Goal: Task Accomplishment & Management: Manage account settings

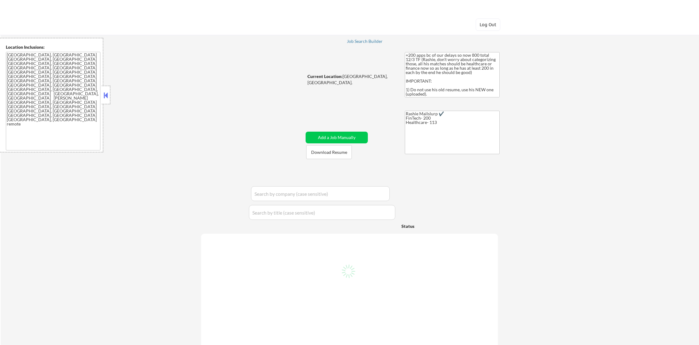
select select ""pending""
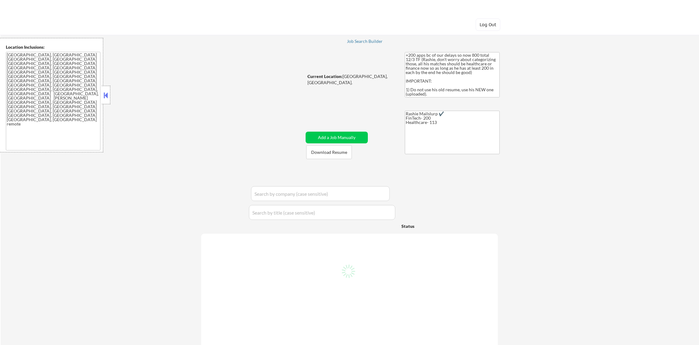
select select ""pending""
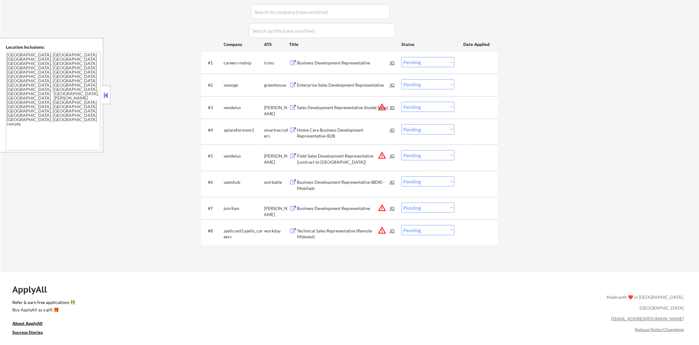
scroll to position [185, 0]
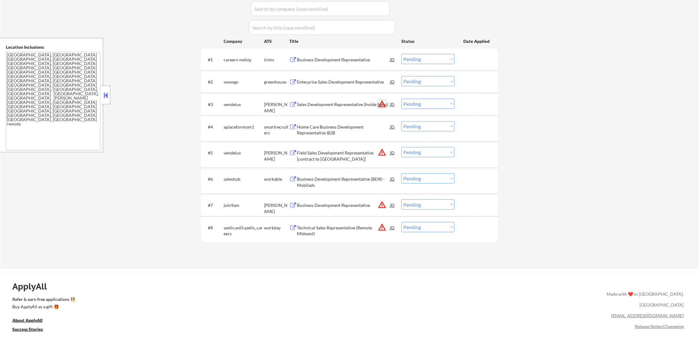
click at [382, 102] on button "warning_amber" at bounding box center [382, 104] width 9 height 9
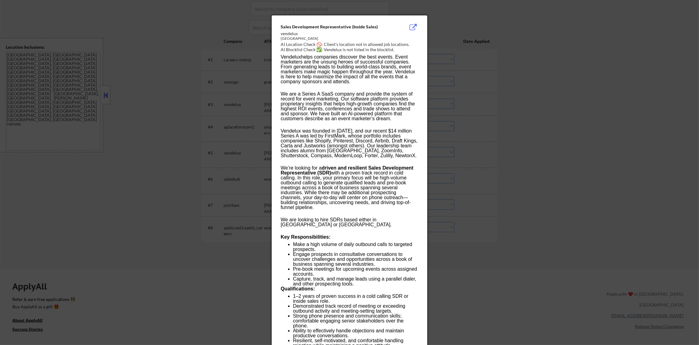
click at [569, 93] on div at bounding box center [349, 172] width 699 height 345
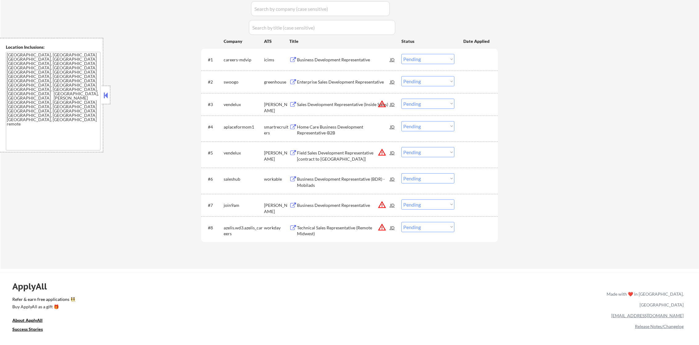
click at [380, 154] on button "warning_amber" at bounding box center [382, 152] width 9 height 9
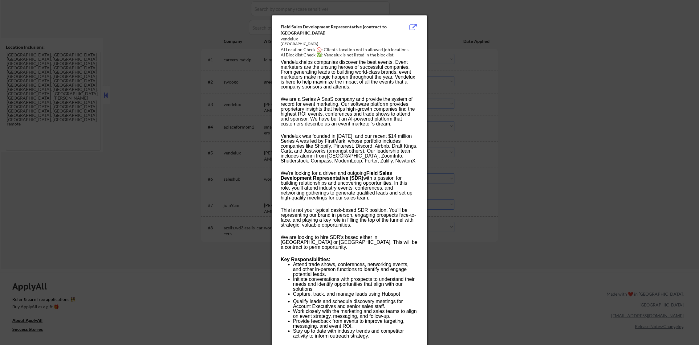
click at [510, 124] on div at bounding box center [349, 172] width 699 height 345
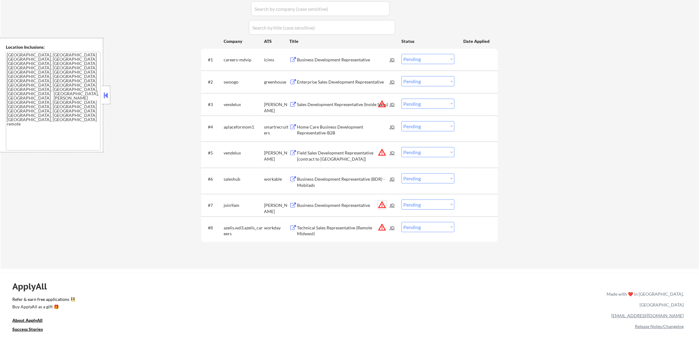
click at [382, 204] on button "warning_amber" at bounding box center [382, 204] width 9 height 9
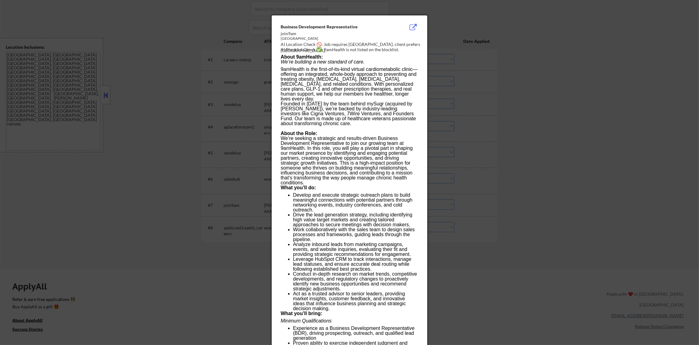
click at [546, 172] on div at bounding box center [349, 172] width 699 height 345
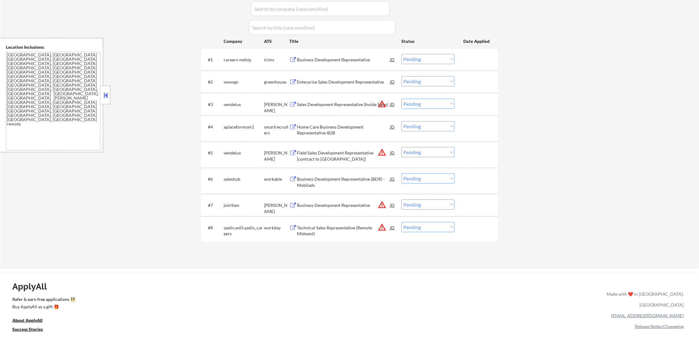
scroll to position [200, 0]
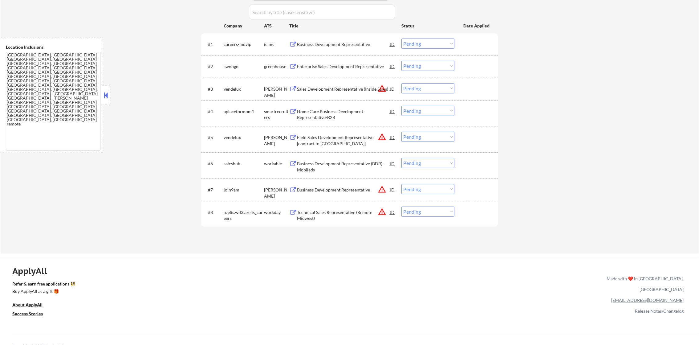
click at [436, 88] on select "Choose an option... Pending Applied Excluded (Questions) Excluded (Expired) Exc…" at bounding box center [428, 88] width 53 height 10
click at [426, 211] on select "Choose an option... Pending Applied Excluded (Questions) Excluded (Expired) Exc…" at bounding box center [428, 212] width 53 height 10
select select ""excluded__location_""
click at [402, 207] on select "Choose an option... Pending Applied Excluded (Questions) Excluded (Expired) Exc…" at bounding box center [428, 212] width 53 height 10
drag, startPoint x: 429, startPoint y: 190, endPoint x: 429, endPoint y: 195, distance: 5.5
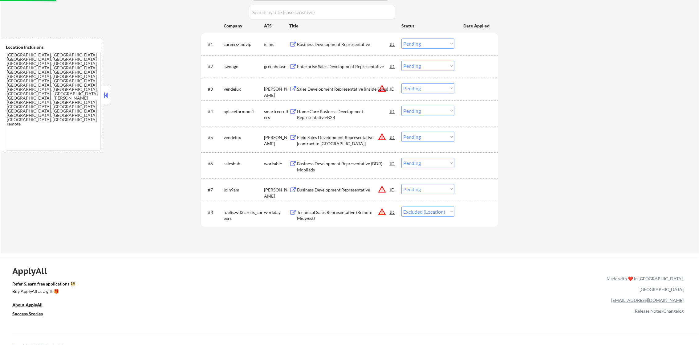
click at [429, 190] on select "Choose an option... Pending Applied Excluded (Questions) Excluded (Expired) Exc…" at bounding box center [428, 189] width 53 height 10
select select ""excluded__location_""
click at [402, 184] on select "Choose an option... Pending Applied Excluded (Questions) Excluded (Expired) Exc…" at bounding box center [428, 189] width 53 height 10
click at [428, 132] on select "Choose an option... Pending Applied Excluded (Questions) Excluded (Expired) Exc…" at bounding box center [428, 137] width 53 height 10
select select ""excluded__location_""
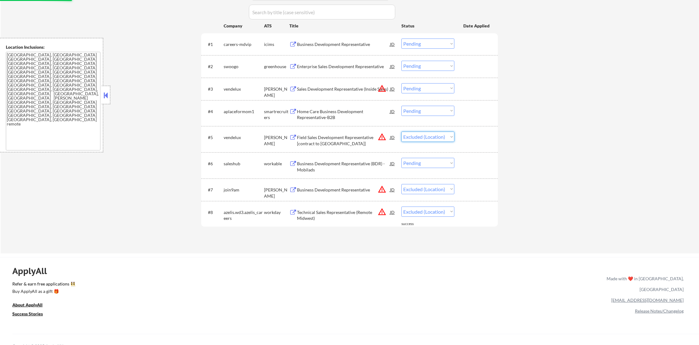
click at [402, 132] on select "Choose an option... Pending Applied Excluded (Questions) Excluded (Expired) Exc…" at bounding box center [428, 137] width 53 height 10
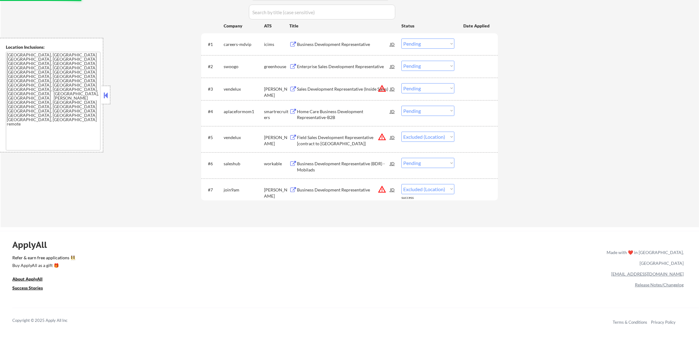
click at [439, 84] on select "Choose an option... Pending Applied Excluded (Questions) Excluded (Expired) Exc…" at bounding box center [428, 88] width 53 height 10
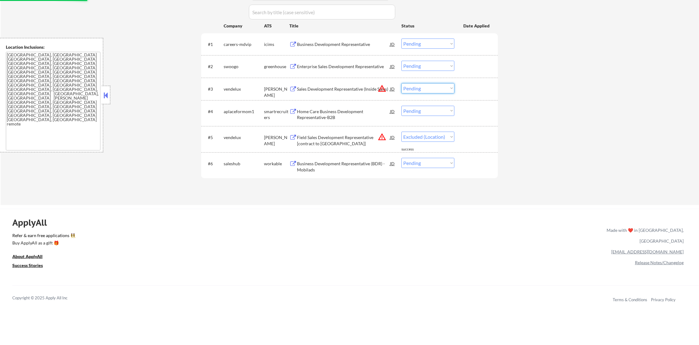
select select ""excluded__location_""
click at [402, 83] on select "Choose an option... Pending Applied Excluded (Questions) Excluded (Expired) Exc…" at bounding box center [428, 88] width 53 height 10
select select ""pending""
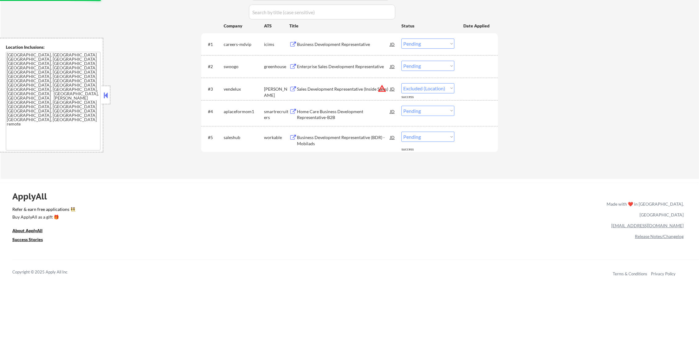
select select ""pending""
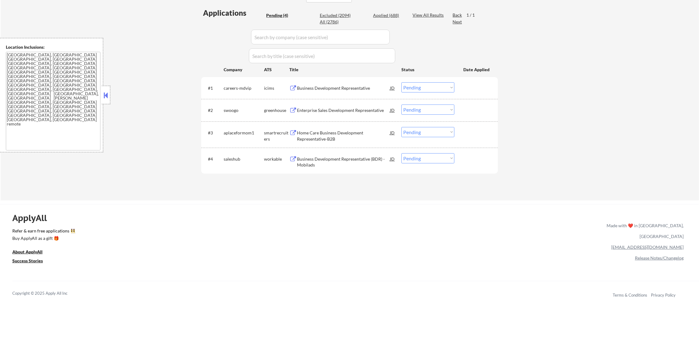
scroll to position [138, 0]
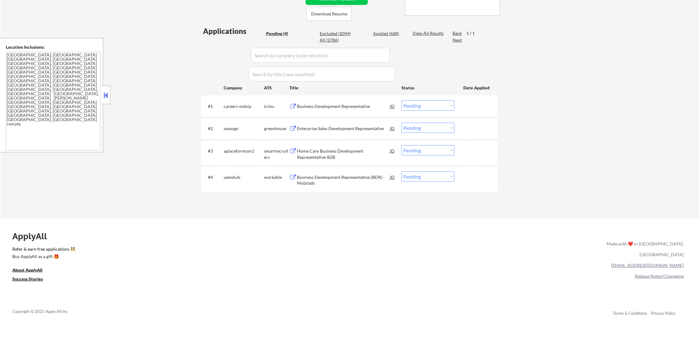
click at [336, 103] on div "Business Development Representative" at bounding box center [343, 106] width 93 height 6
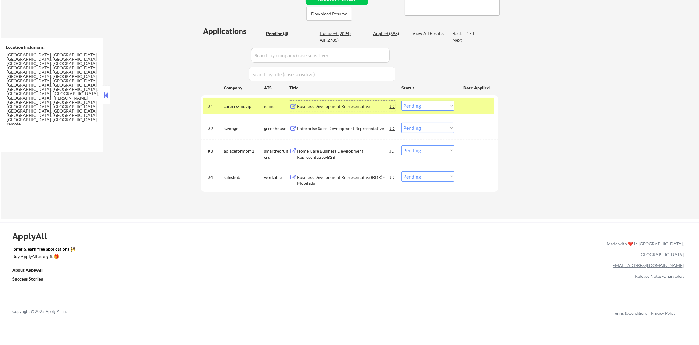
click at [421, 103] on select "Choose an option... Pending Applied Excluded (Questions) Excluded (Expired) Exc…" at bounding box center [428, 106] width 53 height 10
click at [402, 101] on select "Choose an option... Pending Applied Excluded (Questions) Excluded (Expired) Exc…" at bounding box center [428, 106] width 53 height 10
click at [232, 107] on div "careers-mdvip" at bounding box center [244, 106] width 40 height 6
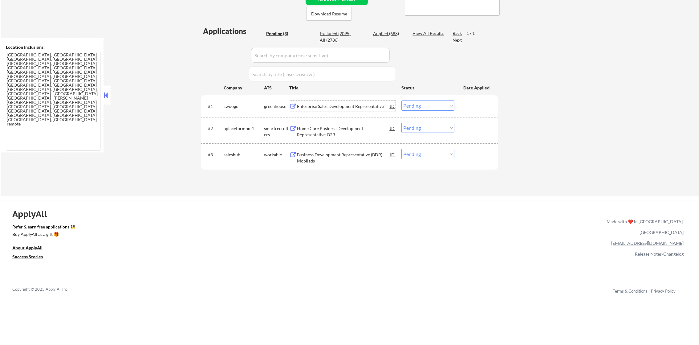
click at [350, 101] on div "Enterprise Sales Development Representative" at bounding box center [343, 106] width 93 height 11
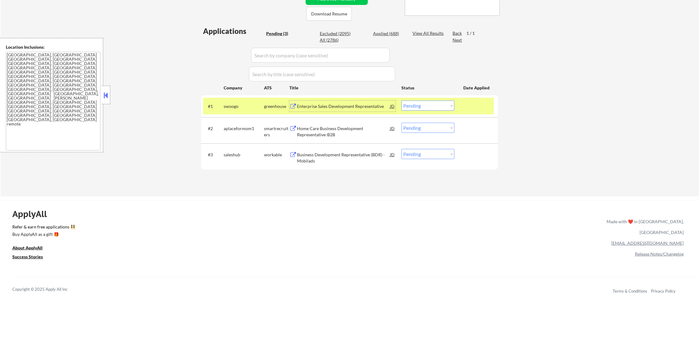
click at [426, 108] on select "Choose an option... Pending Applied Excluded (Questions) Excluded (Expired) Exc…" at bounding box center [428, 106] width 53 height 10
click at [402, 101] on select "Choose an option... Pending Applied Excluded (Questions) Excluded (Expired) Exc…" at bounding box center [428, 106] width 53 height 10
click at [238, 111] on div "swoogo" at bounding box center [244, 106] width 40 height 11
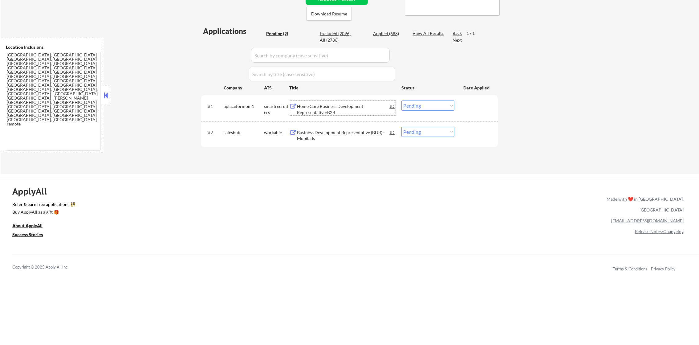
click at [328, 105] on div "Home Care Business Development Representative-B2B" at bounding box center [343, 109] width 93 height 12
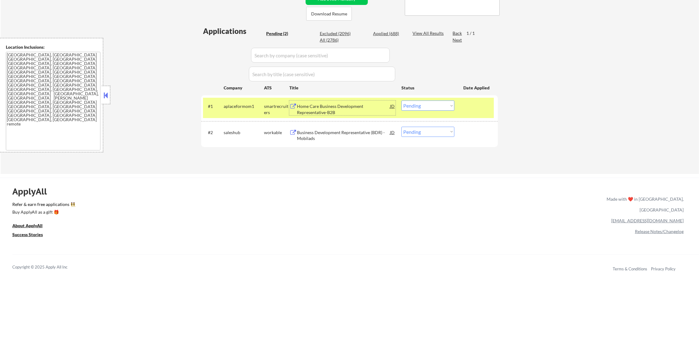
click at [411, 108] on select "Choose an option... Pending Applied Excluded (Questions) Excluded (Expired) Exc…" at bounding box center [428, 106] width 53 height 10
click at [402, 101] on select "Choose an option... Pending Applied Excluded (Questions) Excluded (Expired) Exc…" at bounding box center [428, 106] width 53 height 10
click at [223, 111] on div "#1 aplaceformom1 smartrecruiters Home Care Business Development Representative-…" at bounding box center [348, 108] width 291 height 20
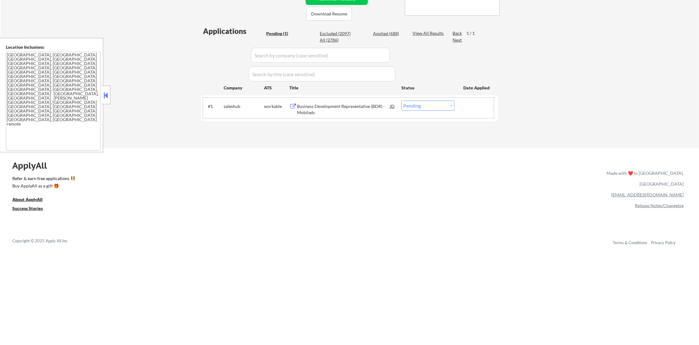
click at [315, 108] on div "Business Development Representative (BDR) - Mobilads" at bounding box center [343, 109] width 93 height 12
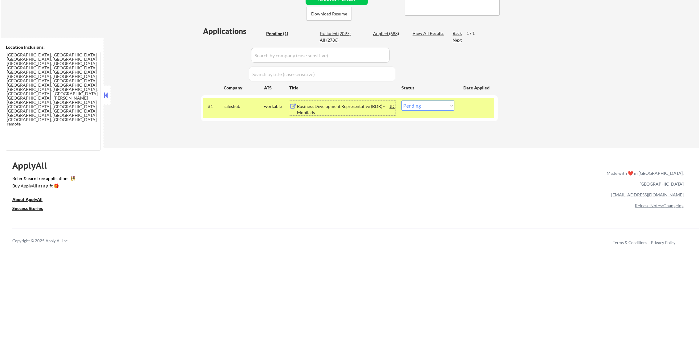
click at [429, 102] on select "Choose an option... Pending Applied Excluded (Questions) Excluded (Expired) Exc…" at bounding box center [428, 106] width 53 height 10
select select ""excluded__bad_match_""
click at [402, 101] on select "Choose an option... Pending Applied Excluded (Questions) Excluded (Expired) Exc…" at bounding box center [428, 106] width 53 height 10
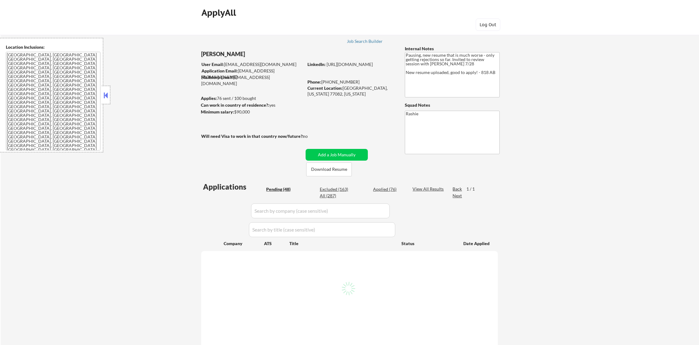
select select ""pending""
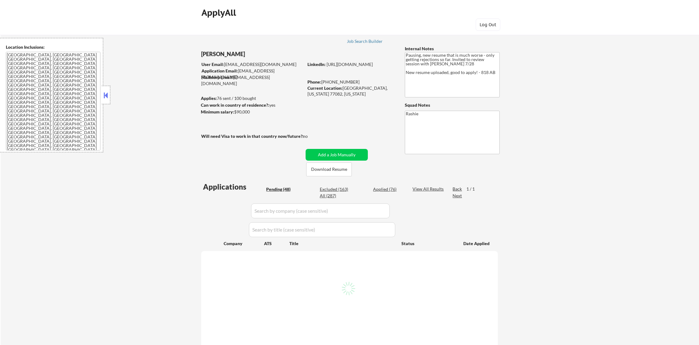
select select ""pending""
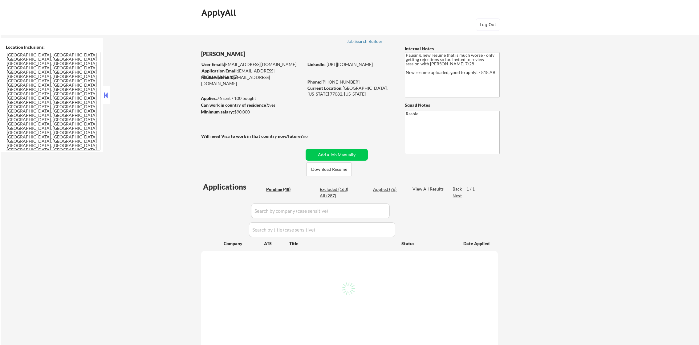
select select ""pending""
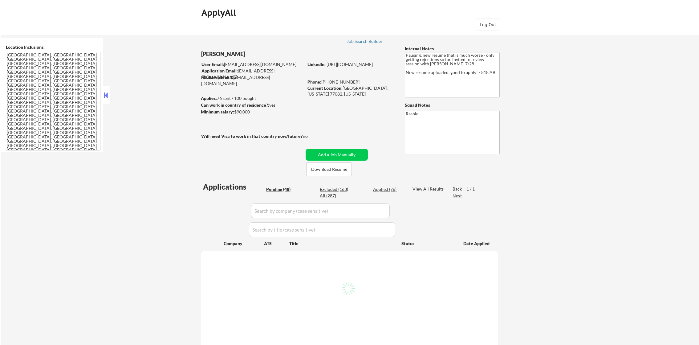
select select ""pending""
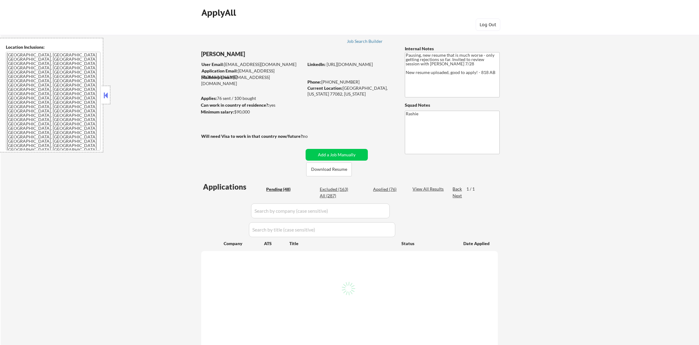
select select ""pending""
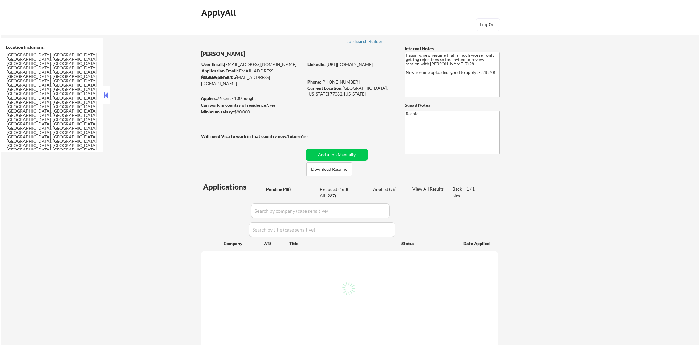
select select ""pending""
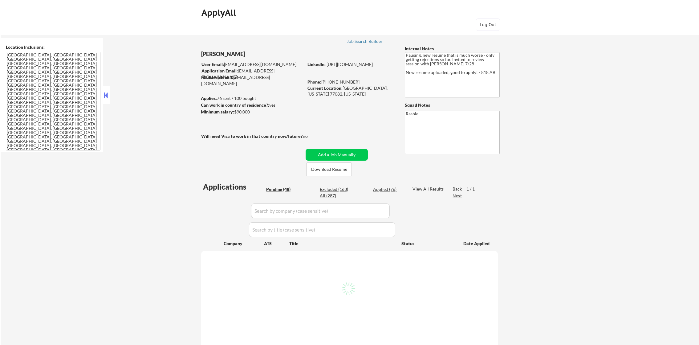
select select ""pending""
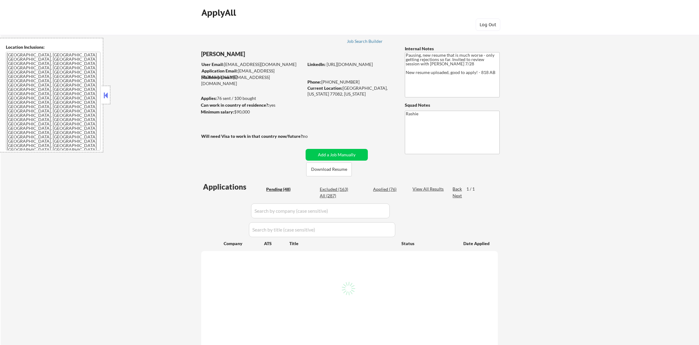
select select ""pending""
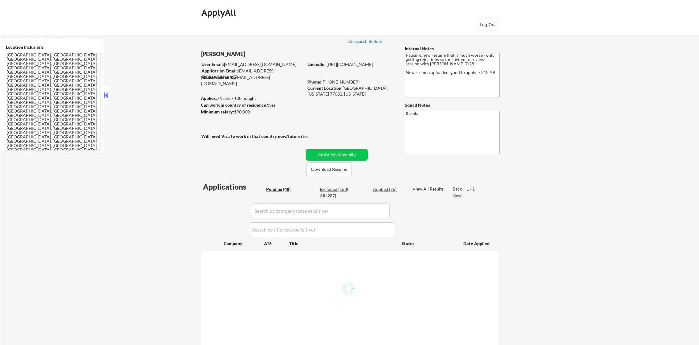
select select ""pending""
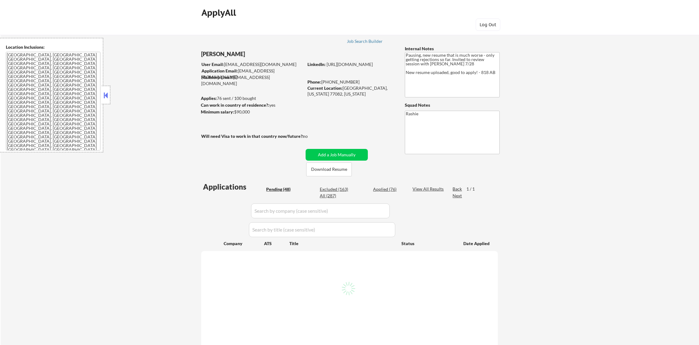
select select ""pending""
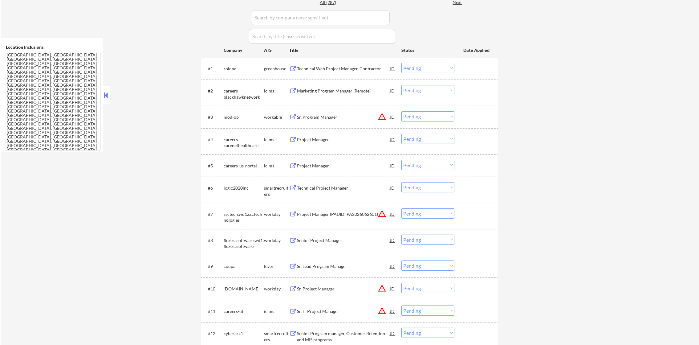
scroll to position [200, 0]
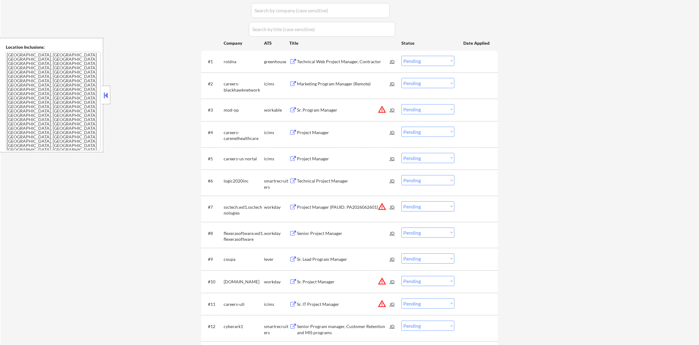
click at [347, 59] on div "Technical Web Project Manager, Contractor" at bounding box center [343, 62] width 93 height 6
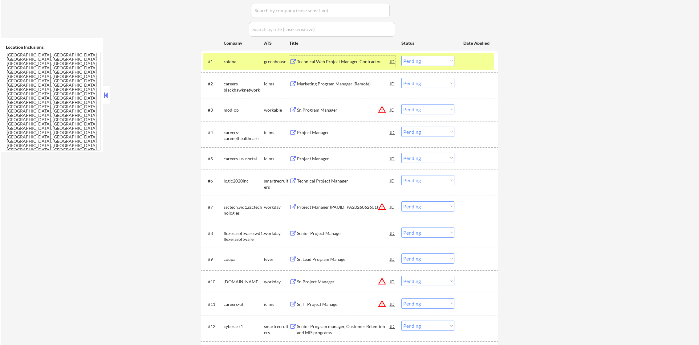
click at [415, 56] on select "Choose an option... Pending Applied Excluded (Questions) Excluded (Expired) Exc…" at bounding box center [428, 61] width 53 height 10
click at [402, 56] on select "Choose an option... Pending Applied Excluded (Questions) Excluded (Expired) Exc…" at bounding box center [428, 61] width 53 height 10
click at [241, 65] on div "roidna" at bounding box center [244, 61] width 40 height 11
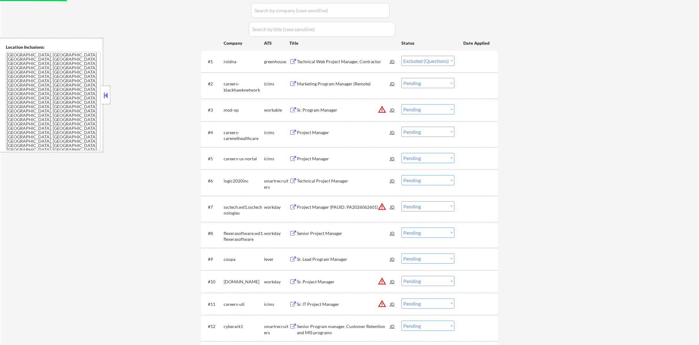
scroll to position [11, 0]
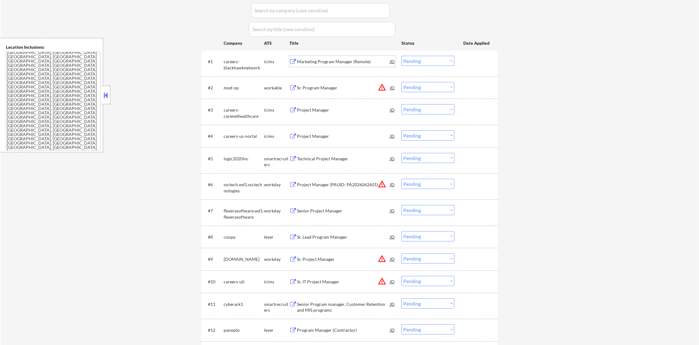
click at [321, 65] on div "Marketing Program Manager (Remote)" at bounding box center [343, 61] width 93 height 11
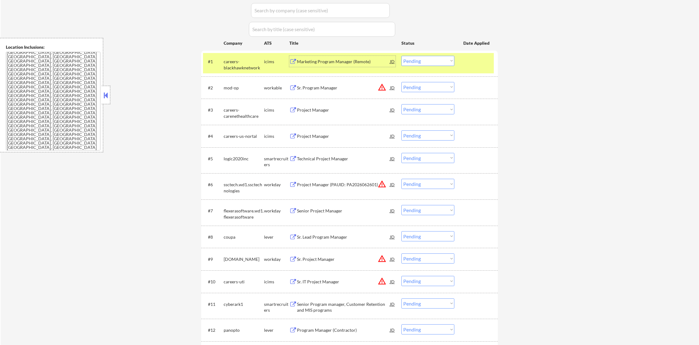
click at [434, 57] on select "Choose an option... Pending Applied Excluded (Questions) Excluded (Expired) Exc…" at bounding box center [428, 61] width 53 height 10
click at [402, 56] on select "Choose an option... Pending Applied Excluded (Questions) Excluded (Expired) Exc…" at bounding box center [428, 61] width 53 height 10
click at [241, 57] on div "careers-blackhawknetwork" at bounding box center [244, 63] width 40 height 15
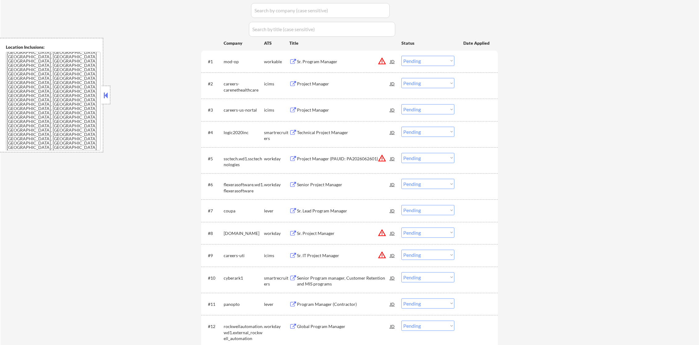
click at [382, 62] on button "warning_amber" at bounding box center [382, 61] width 9 height 9
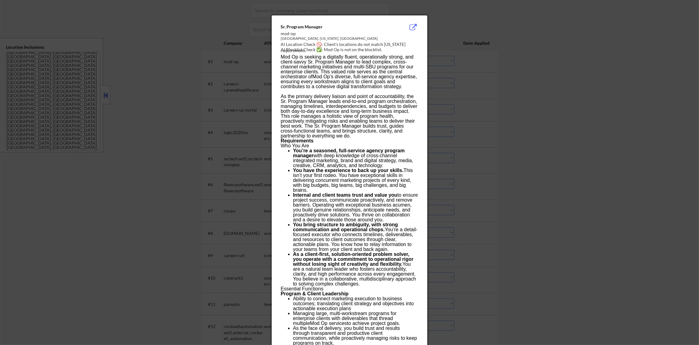
click at [457, 55] on div at bounding box center [349, 172] width 699 height 345
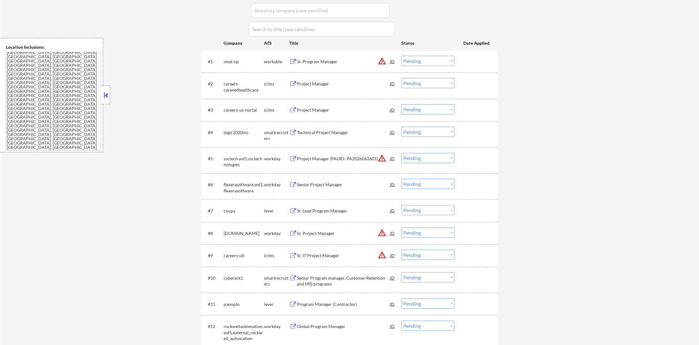
click at [434, 57] on select "Choose an option... Pending Applied Excluded (Questions) Excluded (Expired) Exc…" at bounding box center [428, 61] width 53 height 10
click at [402, 56] on select "Choose an option... Pending Applied Excluded (Questions) Excluded (Expired) Exc…" at bounding box center [428, 61] width 53 height 10
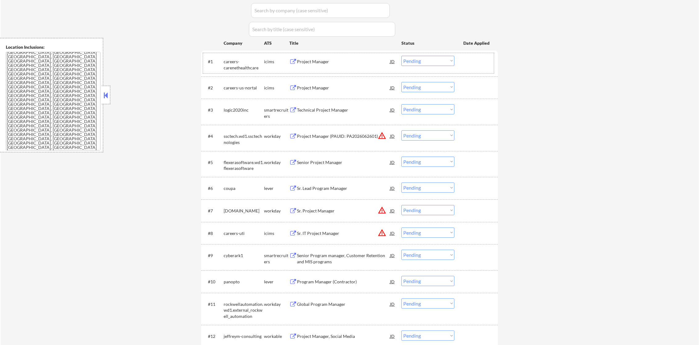
click at [314, 67] on div "#1 careers-carenethealthcare icims Project Manager JD warning_amber Choose an o…" at bounding box center [348, 63] width 291 height 20
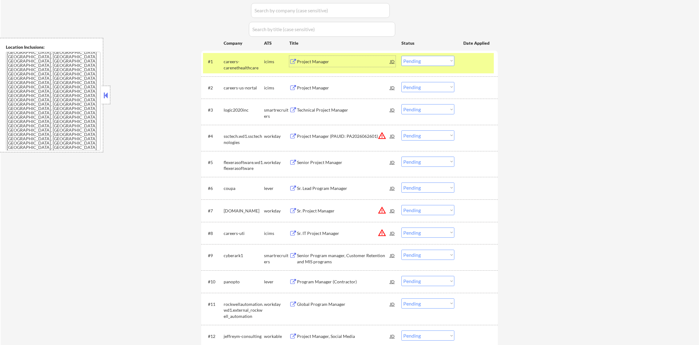
click at [321, 61] on div "Project Manager" at bounding box center [343, 62] width 93 height 6
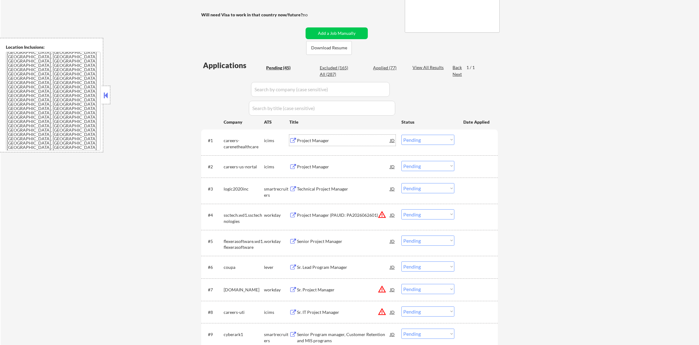
scroll to position [108, 0]
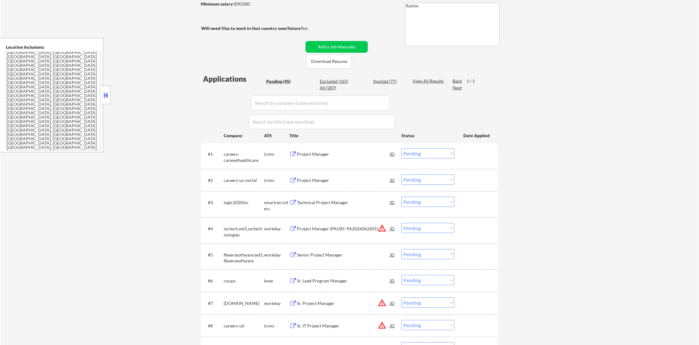
drag, startPoint x: 135, startPoint y: 207, endPoint x: 230, endPoint y: 121, distance: 127.7
click at [234, 158] on div "careers-carenethealthcare" at bounding box center [244, 157] width 40 height 12
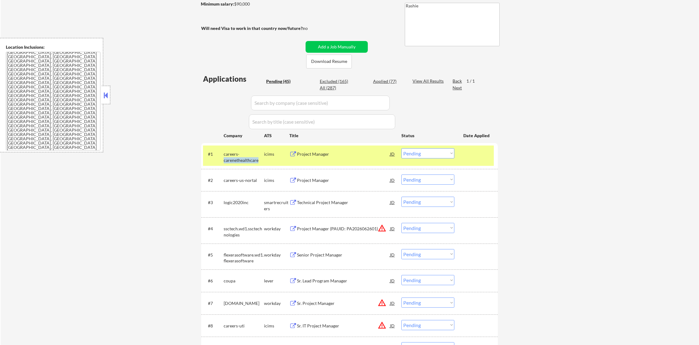
click at [234, 158] on div "careers-carenethealthcare" at bounding box center [244, 157] width 40 height 12
copy div "careers-carenethealthcare"
drag, startPoint x: 408, startPoint y: 152, endPoint x: 417, endPoint y: 159, distance: 11.7
click at [408, 152] on select "Choose an option... Pending Applied Excluded (Questions) Excluded (Expired) Exc…" at bounding box center [428, 153] width 53 height 10
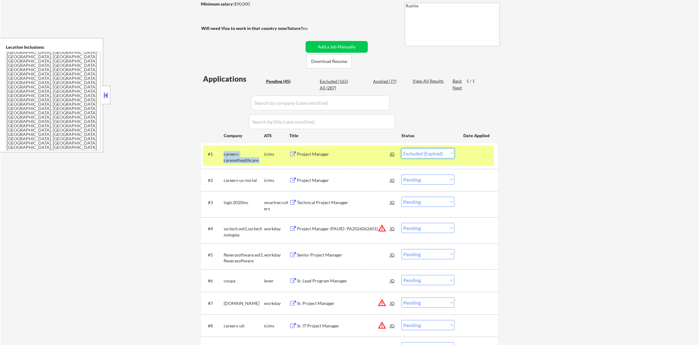
click at [402, 148] on select "Choose an option... Pending Applied Excluded (Questions) Excluded (Expired) Exc…" at bounding box center [428, 153] width 53 height 10
click at [244, 154] on div "careers-carenethealthcare" at bounding box center [244, 157] width 40 height 12
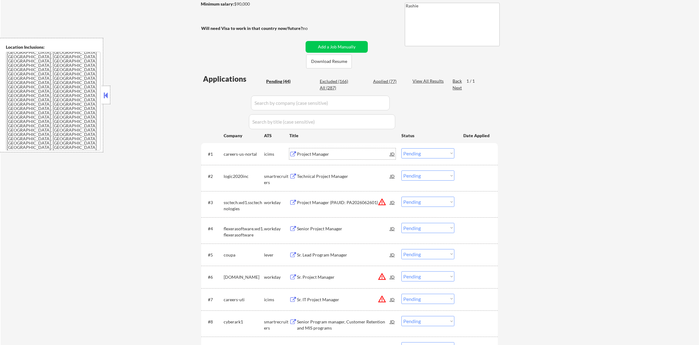
click at [329, 155] on div "Project Manager" at bounding box center [343, 154] width 93 height 6
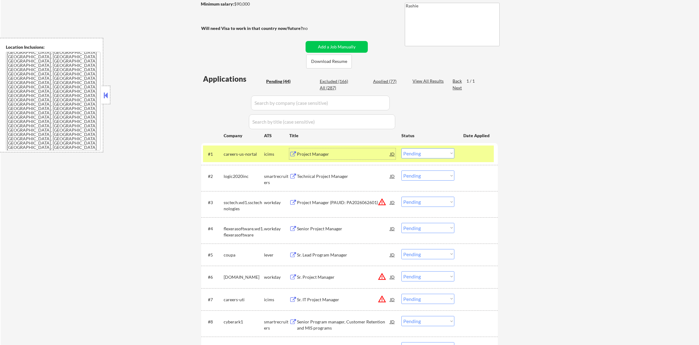
click at [422, 156] on select "Choose an option... Pending Applied Excluded (Questions) Excluded (Expired) Exc…" at bounding box center [428, 153] width 53 height 10
click at [402, 148] on select "Choose an option... Pending Applied Excluded (Questions) Excluded (Expired) Exc…" at bounding box center [428, 153] width 53 height 10
click at [226, 150] on div "careers-us-nortal" at bounding box center [244, 153] width 40 height 11
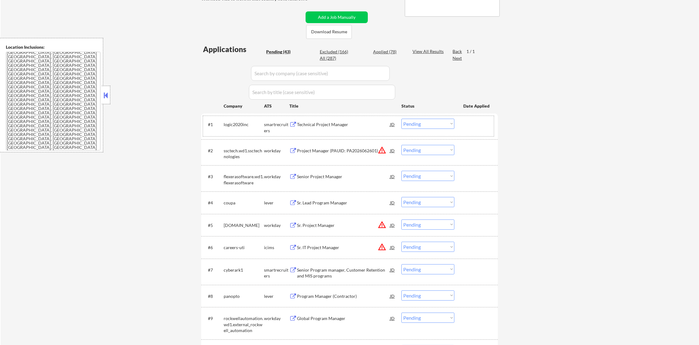
scroll to position [154, 0]
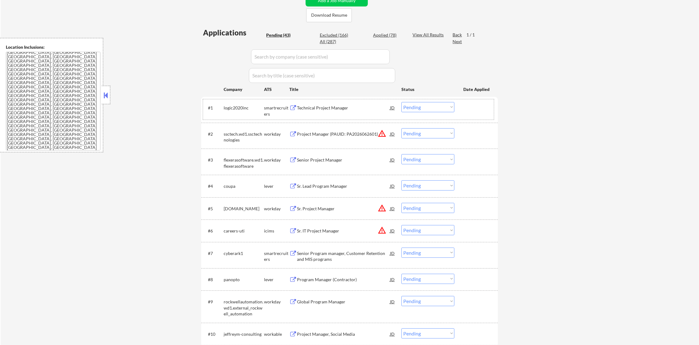
click at [327, 110] on div "Technical Project Manager" at bounding box center [343, 108] width 93 height 6
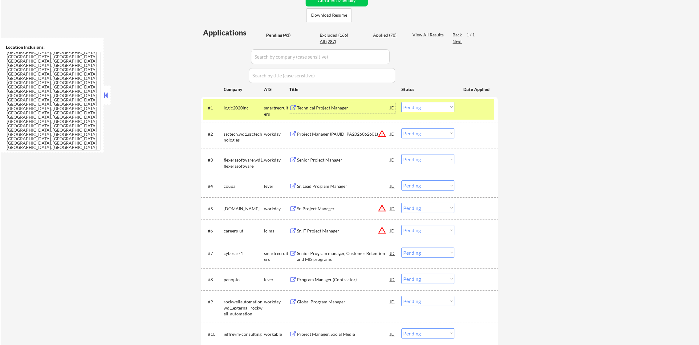
click at [446, 109] on select "Choose an option... Pending Applied Excluded (Questions) Excluded (Expired) Exc…" at bounding box center [428, 107] width 53 height 10
click at [402, 102] on select "Choose an option... Pending Applied Excluded (Questions) Excluded (Expired) Exc…" at bounding box center [428, 107] width 53 height 10
click at [231, 107] on div "logic2020inc" at bounding box center [244, 108] width 40 height 6
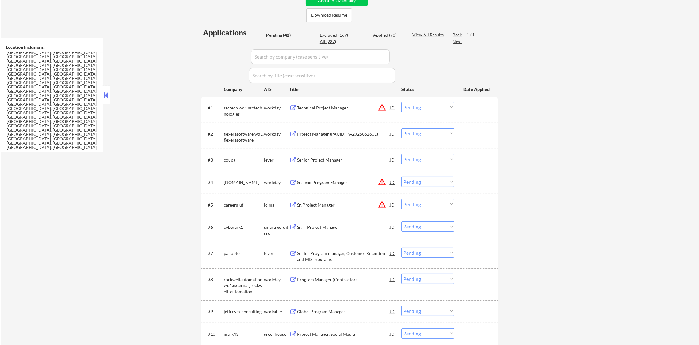
click at [380, 108] on button "warning_amber" at bounding box center [382, 107] width 9 height 9
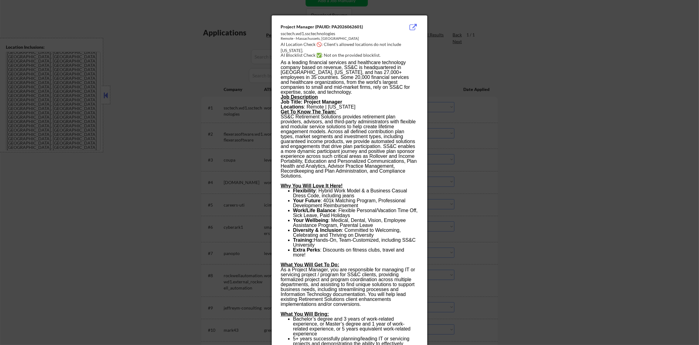
click at [445, 65] on div at bounding box center [349, 172] width 699 height 345
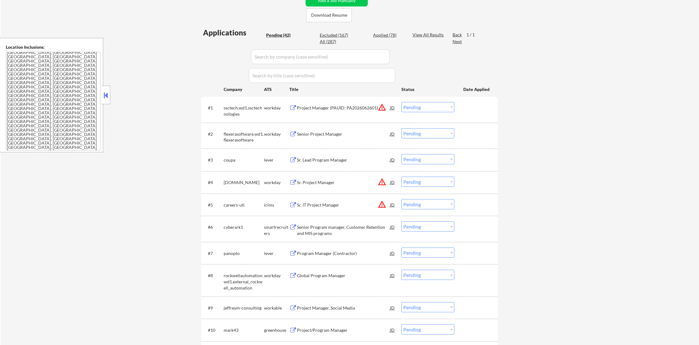
click at [427, 109] on select "Choose an option... Pending Applied Excluded (Questions) Excluded (Expired) Exc…" at bounding box center [428, 107] width 53 height 10
click at [402, 102] on select "Choose an option... Pending Applied Excluded (Questions) Excluded (Expired) Exc…" at bounding box center [428, 107] width 53 height 10
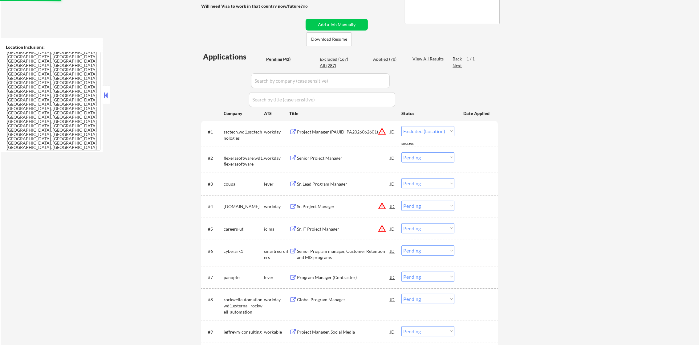
scroll to position [123, 0]
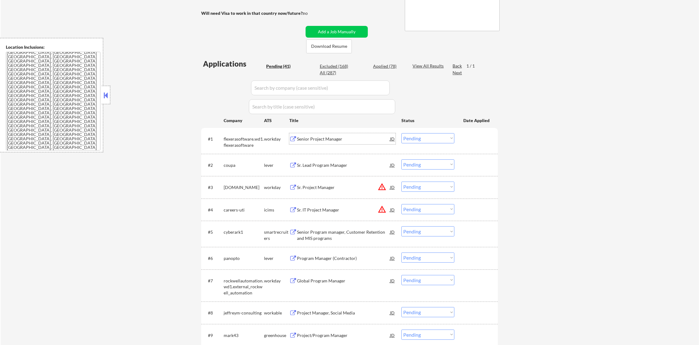
click at [326, 138] on div "Senior Project Manager" at bounding box center [343, 139] width 93 height 6
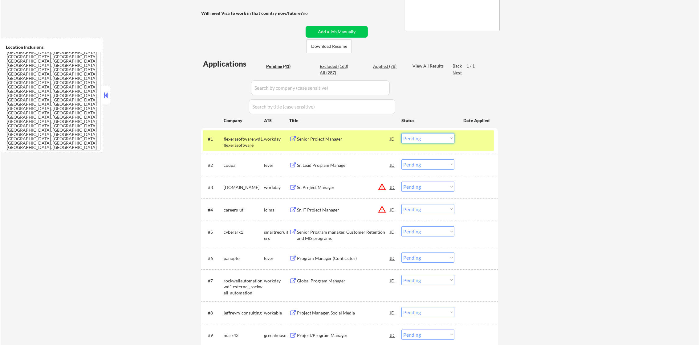
drag, startPoint x: 418, startPoint y: 137, endPoint x: 418, endPoint y: 144, distance: 6.2
click at [418, 138] on select "Choose an option... Pending Applied Excluded (Questions) Excluded (Expired) Exc…" at bounding box center [428, 138] width 53 height 10
click at [402, 133] on select "Choose an option... Pending Applied Excluded (Questions) Excluded (Expired) Exc…" at bounding box center [428, 138] width 53 height 10
click at [245, 140] on div "flexerasoftware.wd1.flexerasoftware" at bounding box center [244, 142] width 40 height 12
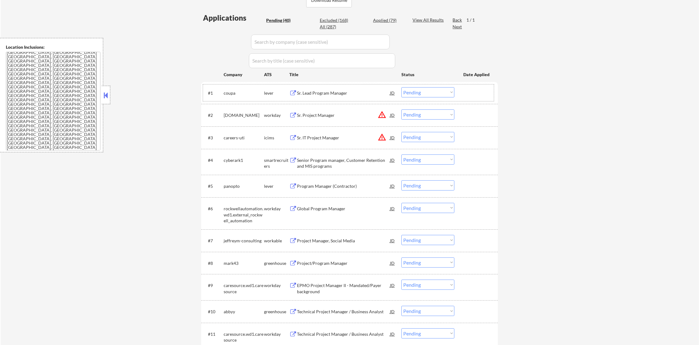
scroll to position [169, 0]
click at [327, 88] on div "Sr. Lead Program Manager" at bounding box center [343, 92] width 93 height 11
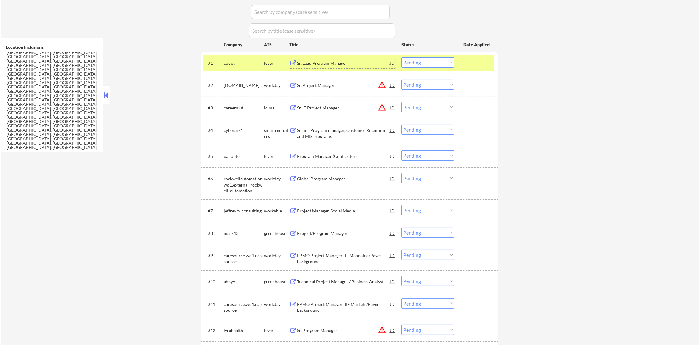
scroll to position [200, 0]
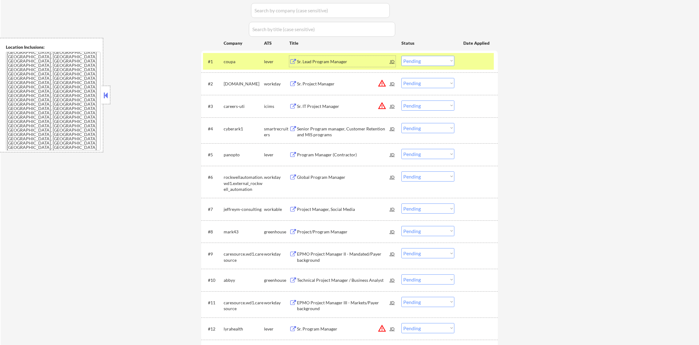
click at [422, 63] on select "Choose an option... Pending Applied Excluded (Questions) Excluded (Expired) Exc…" at bounding box center [428, 61] width 53 height 10
click at [402, 56] on select "Choose an option... Pending Applied Excluded (Questions) Excluded (Expired) Exc…" at bounding box center [428, 61] width 53 height 10
click at [225, 57] on div "coupa" at bounding box center [244, 61] width 40 height 11
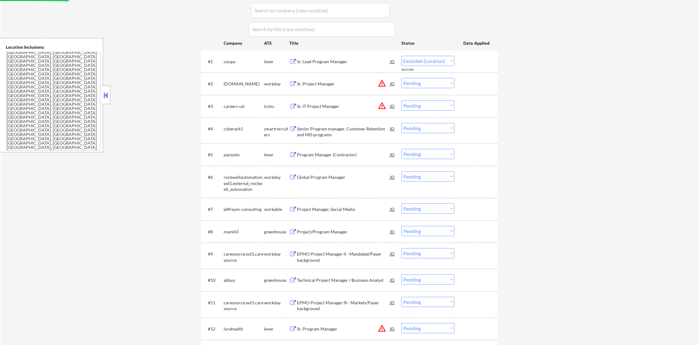
select select ""pending""
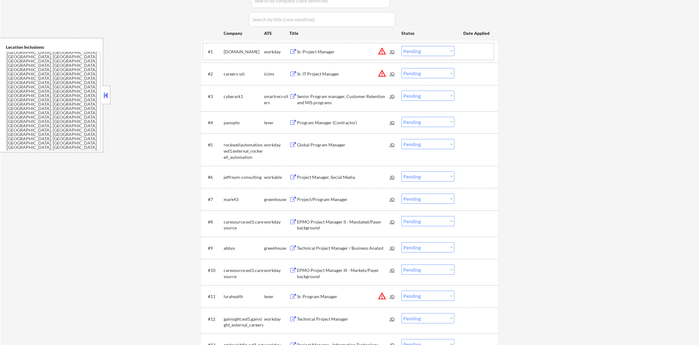
scroll to position [215, 0]
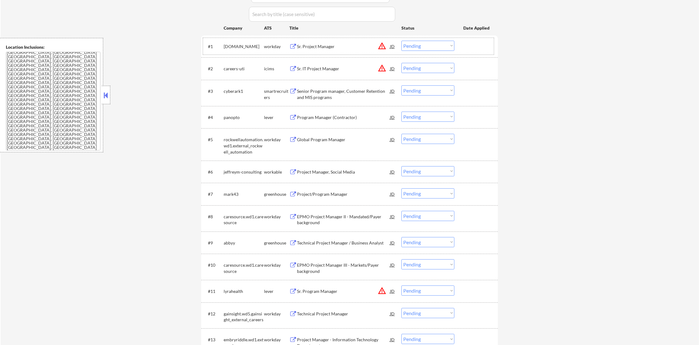
click at [325, 94] on div "Senior Program manager, Customer Retention and MIS programs" at bounding box center [343, 94] width 93 height 12
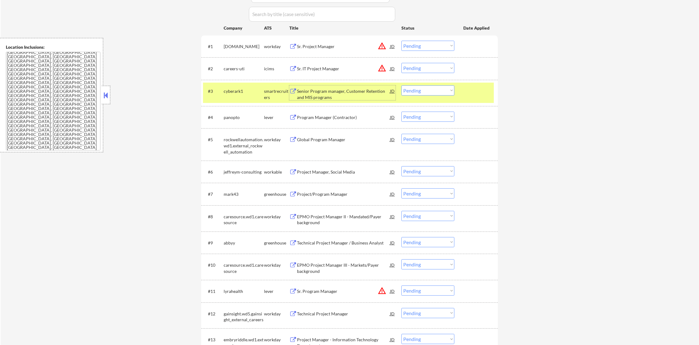
click at [420, 87] on select "Choose an option... Pending Applied Excluded (Questions) Excluded (Expired) Exc…" at bounding box center [428, 90] width 53 height 10
click at [402, 85] on select "Choose an option... Pending Applied Excluded (Questions) Excluded (Expired) Exc…" at bounding box center [428, 90] width 53 height 10
click at [241, 91] on div "cyberark1" at bounding box center [244, 91] width 40 height 6
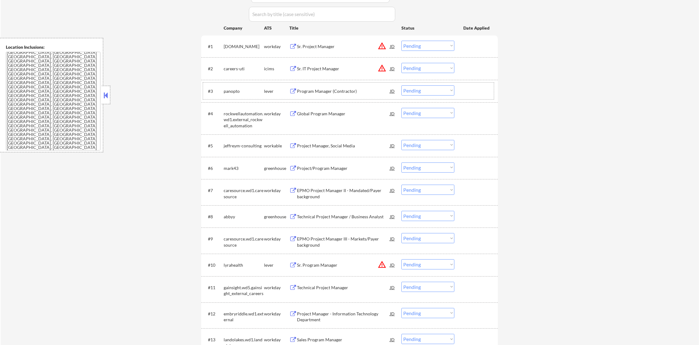
click at [321, 95] on div "Program Manager (Contractor)" at bounding box center [343, 90] width 93 height 11
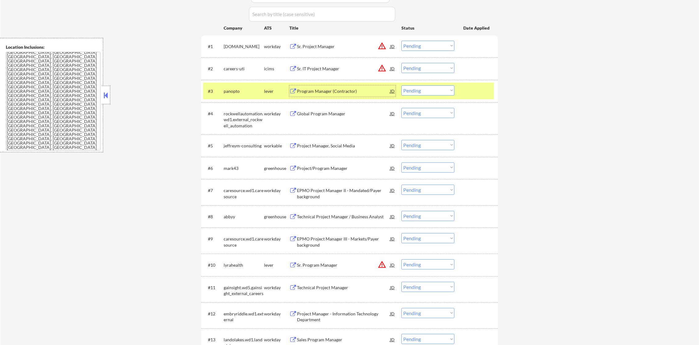
click at [413, 89] on select "Choose an option... Pending Applied Excluded (Questions) Excluded (Expired) Exc…" at bounding box center [428, 90] width 53 height 10
click at [402, 85] on select "Choose an option... Pending Applied Excluded (Questions) Excluded (Expired) Exc…" at bounding box center [428, 90] width 53 height 10
click at [241, 86] on div "panopto" at bounding box center [244, 90] width 40 height 11
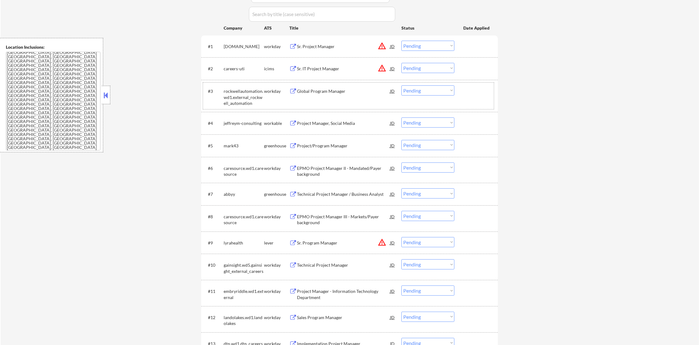
click at [326, 94] on div "Global Program Manager" at bounding box center [343, 90] width 93 height 11
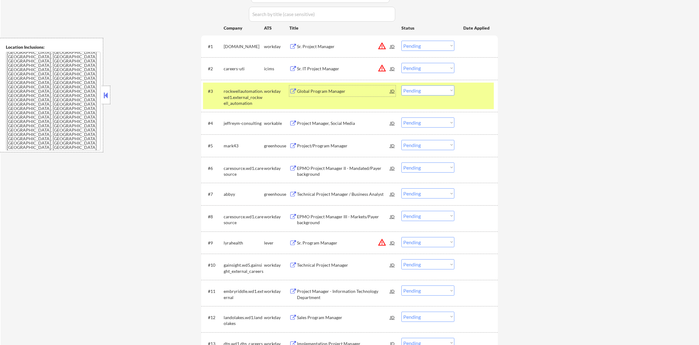
click at [445, 90] on select "Choose an option... Pending Applied Excluded (Questions) Excluded (Expired) Exc…" at bounding box center [428, 90] width 53 height 10
click at [402, 85] on select "Choose an option... Pending Applied Excluded (Questions) Excluded (Expired) Exc…" at bounding box center [428, 90] width 53 height 10
click at [244, 102] on div "rockwellautomation.wd1.external_rockwell_automation" at bounding box center [244, 97] width 40 height 18
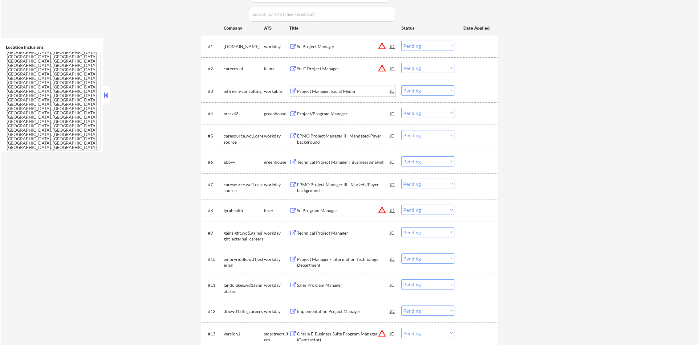
click at [319, 91] on div "Project Manager, Social Media" at bounding box center [343, 91] width 93 height 6
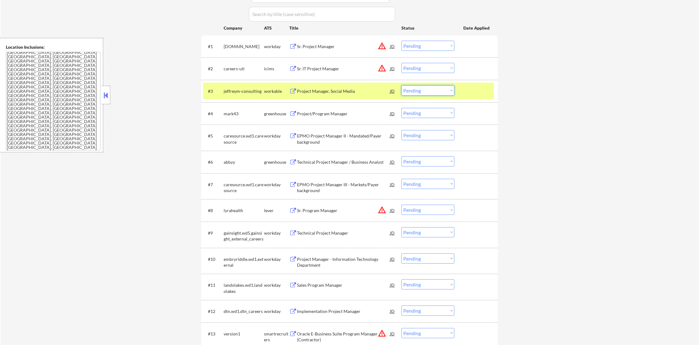
click at [417, 91] on select "Choose an option... Pending Applied Excluded (Questions) Excluded (Expired) Exc…" at bounding box center [428, 90] width 53 height 10
click at [402, 85] on select "Choose an option... Pending Applied Excluded (Questions) Excluded (Expired) Exc…" at bounding box center [428, 90] width 53 height 10
click at [246, 95] on div "jeffreym-consulting" at bounding box center [244, 90] width 40 height 11
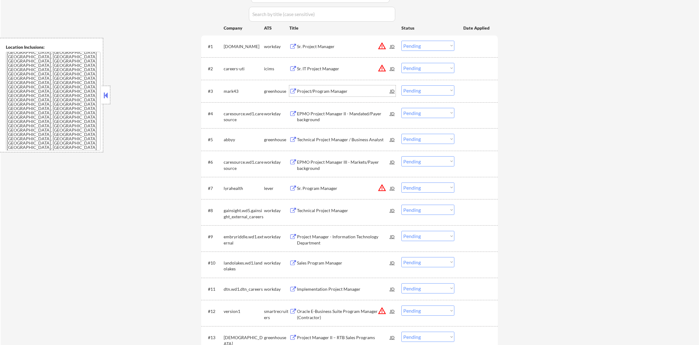
click at [321, 92] on div "Project/Program Manager" at bounding box center [343, 91] width 93 height 6
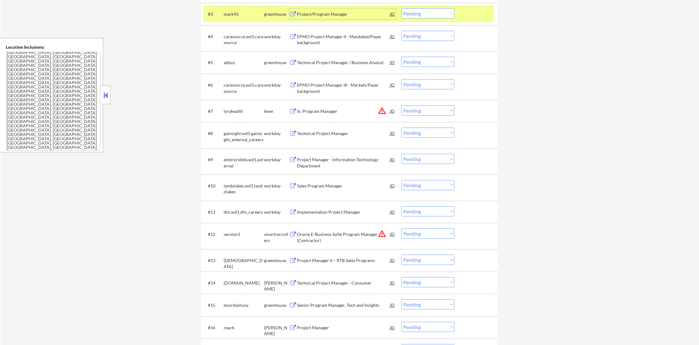
scroll to position [293, 0]
click at [429, 14] on select "Choose an option... Pending Applied Excluded (Questions) Excluded (Expired) Exc…" at bounding box center [428, 13] width 53 height 10
click at [402, 8] on select "Choose an option... Pending Applied Excluded (Questions) Excluded (Expired) Exc…" at bounding box center [428, 13] width 53 height 10
click at [236, 22] on div "#3 mark43 greenhouse Project/Program Manager JD warning_amber Choose an option.…" at bounding box center [348, 13] width 291 height 17
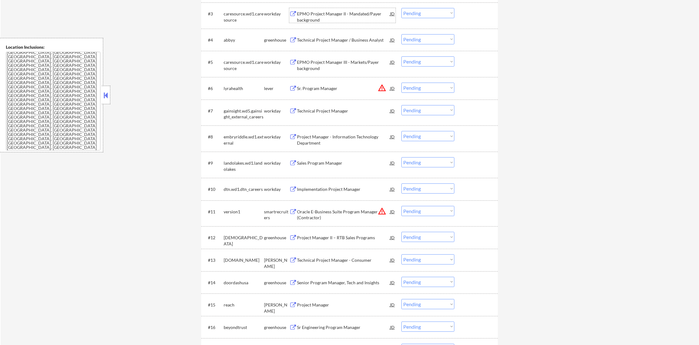
click at [334, 13] on div "EPMO Project Manager II - Mandated/Payer background" at bounding box center [343, 17] width 93 height 12
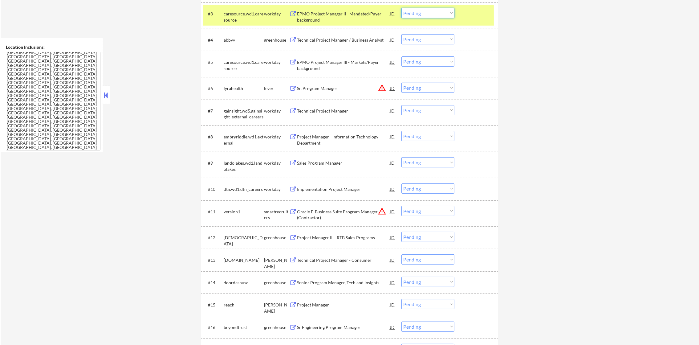
click at [407, 15] on select "Choose an option... Pending Applied Excluded (Questions) Excluded (Expired) Exc…" at bounding box center [428, 13] width 53 height 10
click at [402, 8] on select "Choose an option... Pending Applied Excluded (Questions) Excluded (Expired) Exc…" at bounding box center [428, 13] width 53 height 10
click at [252, 8] on div "caresource.wd1.caresource" at bounding box center [244, 15] width 40 height 15
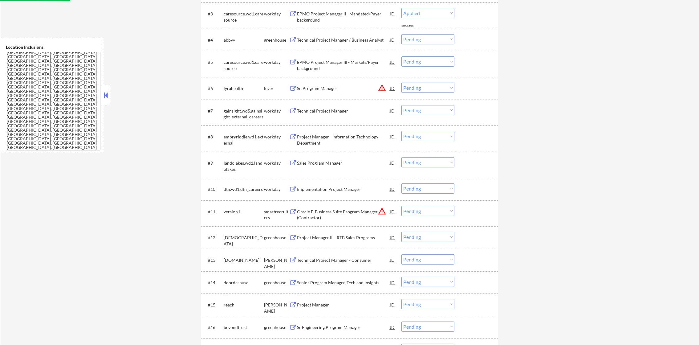
select select ""pending""
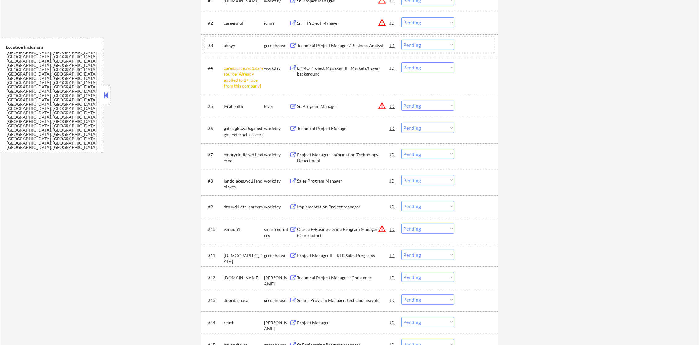
scroll to position [247, 0]
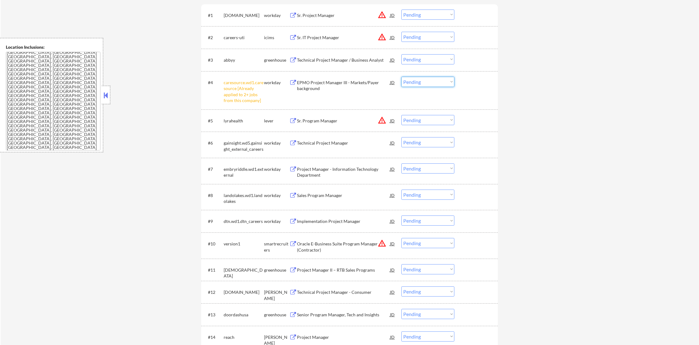
click at [410, 79] on select "Choose an option... Pending Applied Excluded (Questions) Excluded (Expired) Exc…" at bounding box center [428, 82] width 53 height 10
click at [402, 77] on select "Choose an option... Pending Applied Excluded (Questions) Excluded (Expired) Exc…" at bounding box center [428, 82] width 53 height 10
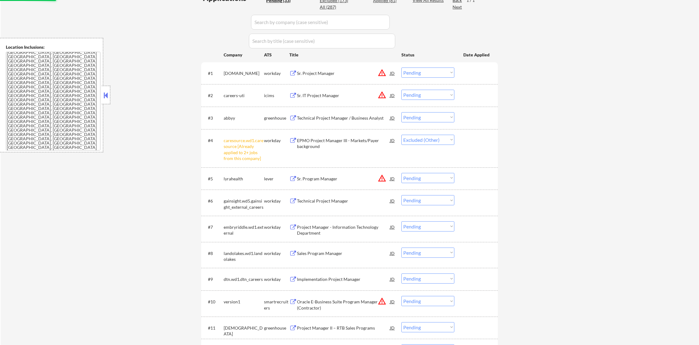
scroll to position [169, 0]
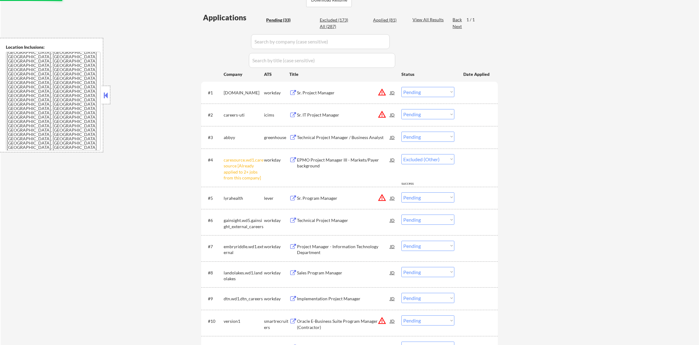
select select ""pending""
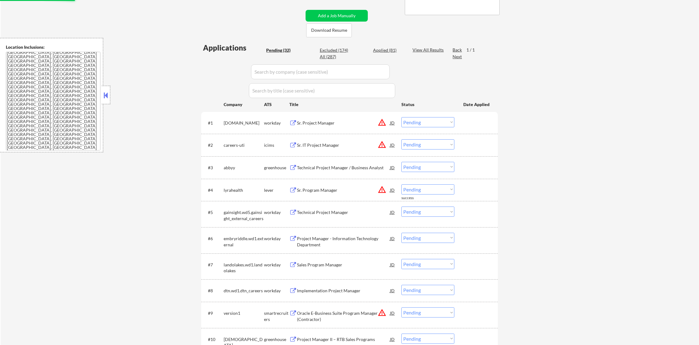
scroll to position [138, 0]
click at [342, 168] on div "Technical Project Manager / Business Analyst" at bounding box center [343, 168] width 93 height 6
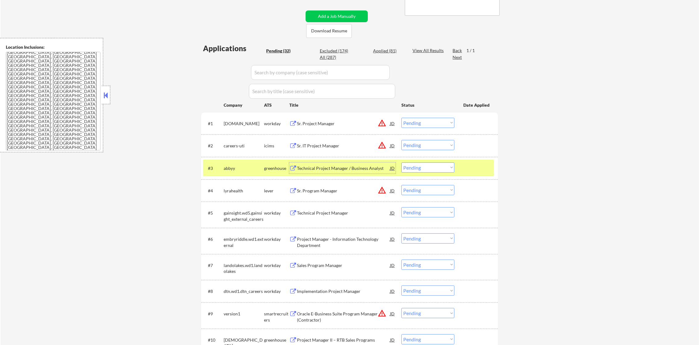
click at [434, 166] on select "Choose an option... Pending Applied Excluded (Questions) Excluded (Expired) Exc…" at bounding box center [428, 167] width 53 height 10
click at [402, 162] on select "Choose an option... Pending Applied Excluded (Questions) Excluded (Expired) Exc…" at bounding box center [428, 167] width 53 height 10
click at [238, 165] on div "abbyy" at bounding box center [244, 168] width 40 height 6
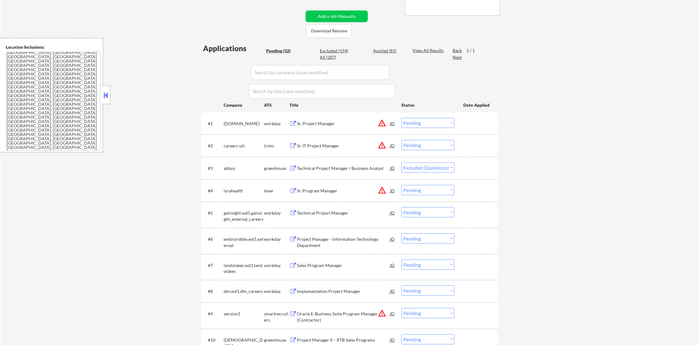
select select ""pending""
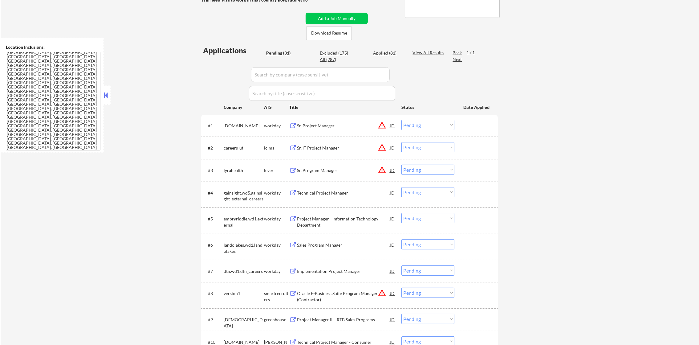
scroll to position [154, 0]
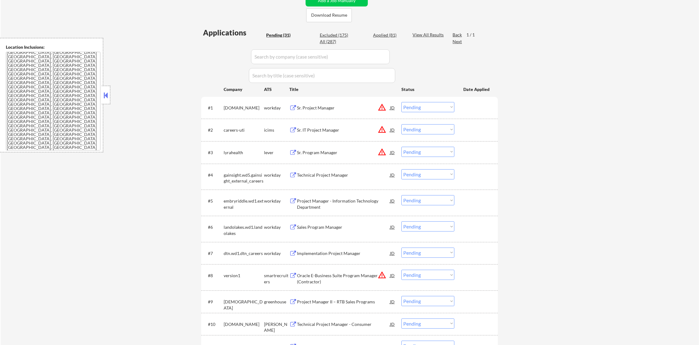
click at [321, 176] on div "Technical Project Manager" at bounding box center [343, 175] width 93 height 6
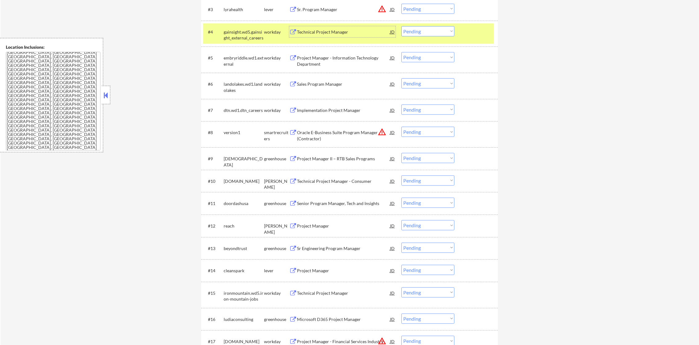
scroll to position [308, 0]
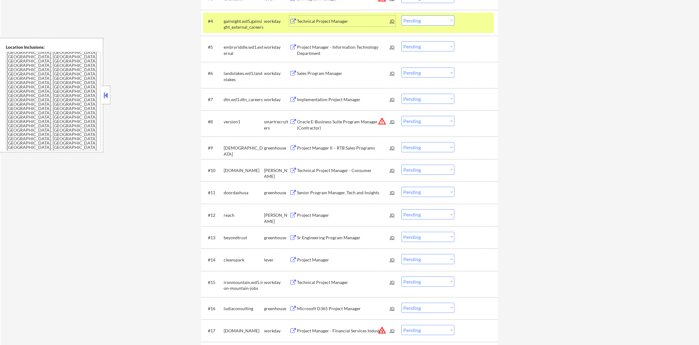
click at [428, 18] on select "Choose an option... Pending Applied Excluded (Questions) Excluded (Expired) Exc…" at bounding box center [428, 20] width 53 height 10
click at [402, 15] on select "Choose an option... Pending Applied Excluded (Questions) Excluded (Expired) Exc…" at bounding box center [428, 20] width 53 height 10
click at [263, 26] on div "gainsight.wd5.gainsight_external_careers" at bounding box center [244, 24] width 40 height 12
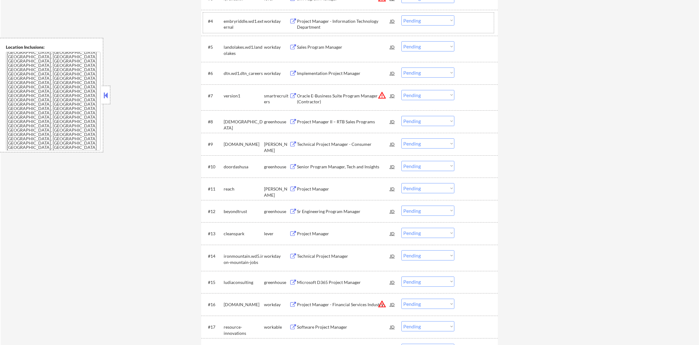
click at [328, 23] on div "Project Manager - Information Technology Department" at bounding box center [343, 24] width 93 height 12
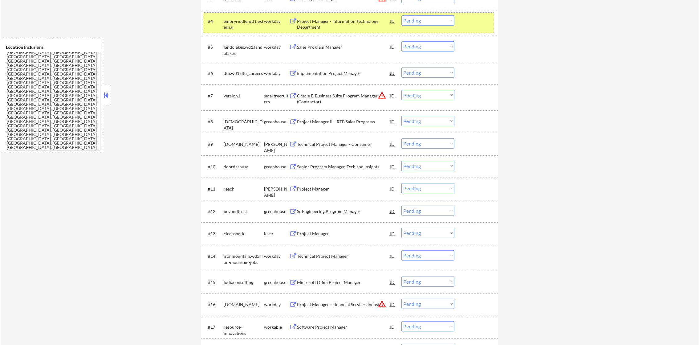
click at [427, 13] on div "#4 embryriddle.wd1.external workday Project Manager - Information Technology De…" at bounding box center [348, 23] width 291 height 20
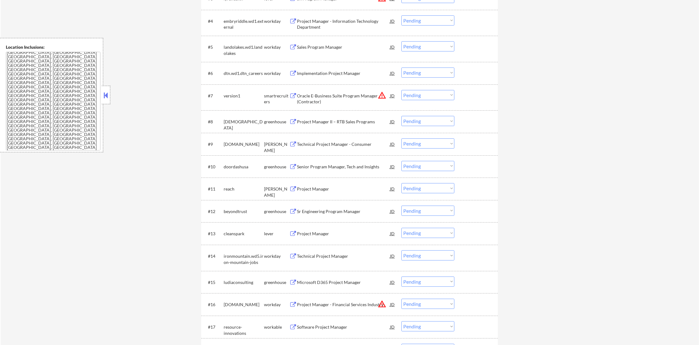
click at [428, 21] on select "Choose an option... Pending Applied Excluded (Questions) Excluded (Expired) Exc…" at bounding box center [428, 20] width 53 height 10
click at [402, 15] on select "Choose an option... Pending Applied Excluded (Questions) Excluded (Expired) Exc…" at bounding box center [428, 20] width 53 height 10
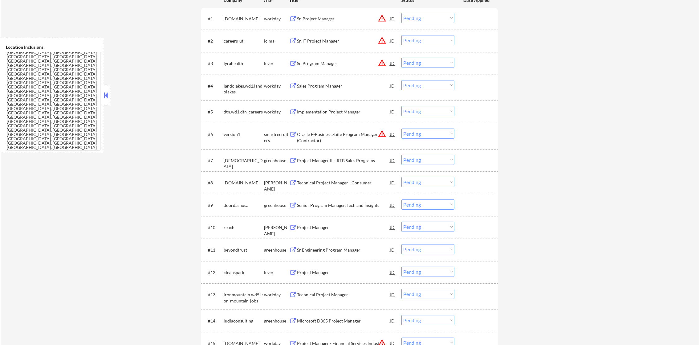
scroll to position [247, 0]
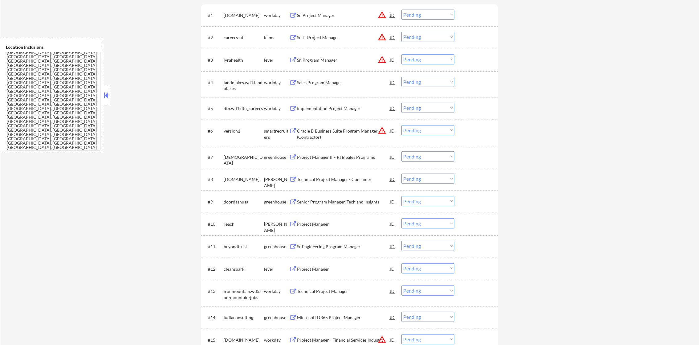
click at [323, 78] on div "Sales Program Manager" at bounding box center [343, 82] width 93 height 11
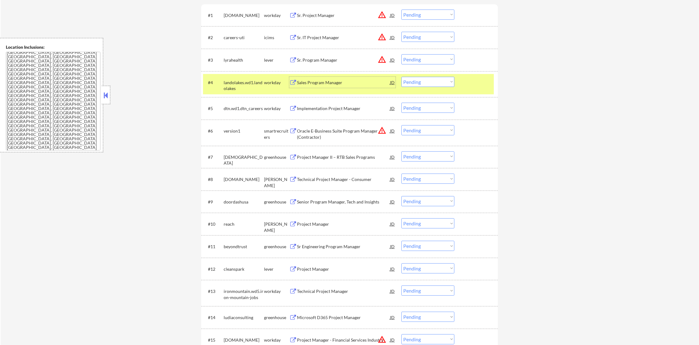
click at [409, 80] on select "Choose an option... Pending Applied Excluded (Questions) Excluded (Expired) Exc…" at bounding box center [428, 82] width 53 height 10
click at [402, 77] on select "Choose an option... Pending Applied Excluded (Questions) Excluded (Expired) Exc…" at bounding box center [428, 82] width 53 height 10
click at [248, 91] on div "landolakes.wd1.landolakes" at bounding box center [244, 86] width 40 height 12
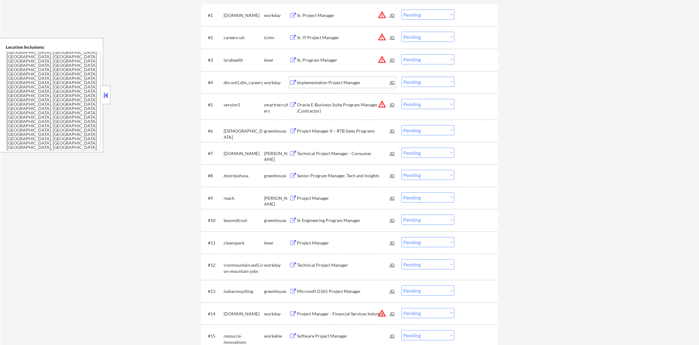
click at [321, 85] on div "Implementation Project Manager" at bounding box center [343, 83] width 93 height 6
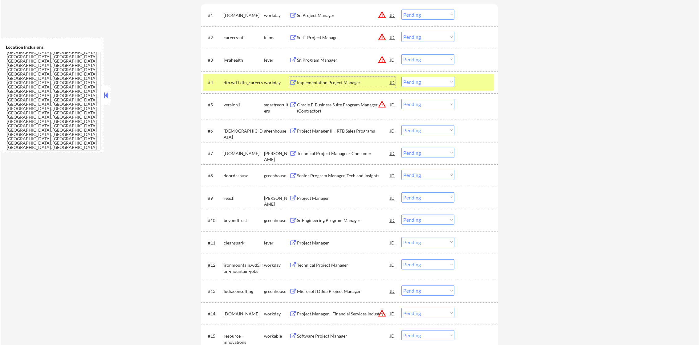
click at [321, 83] on div "Implementation Project Manager" at bounding box center [343, 83] width 93 height 6
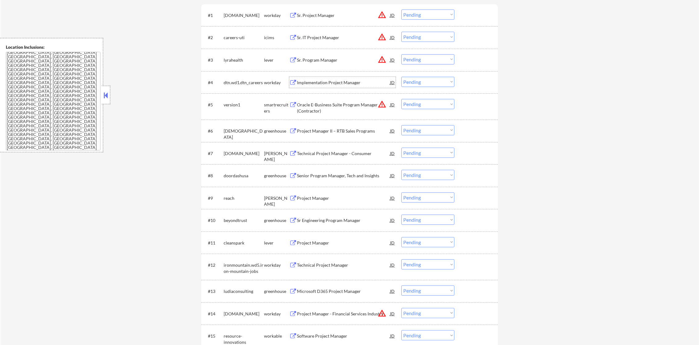
click at [419, 84] on select "Choose an option... Pending Applied Excluded (Questions) Excluded (Expired) Exc…" at bounding box center [428, 82] width 53 height 10
click at [402, 77] on select "Choose an option... Pending Applied Excluded (Questions) Excluded (Expired) Exc…" at bounding box center [428, 82] width 53 height 10
select select ""pending""
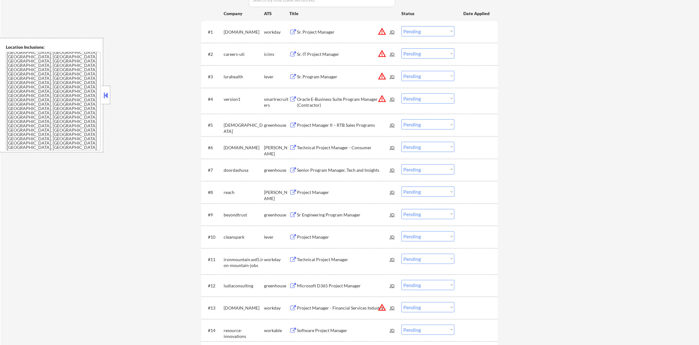
scroll to position [277, 0]
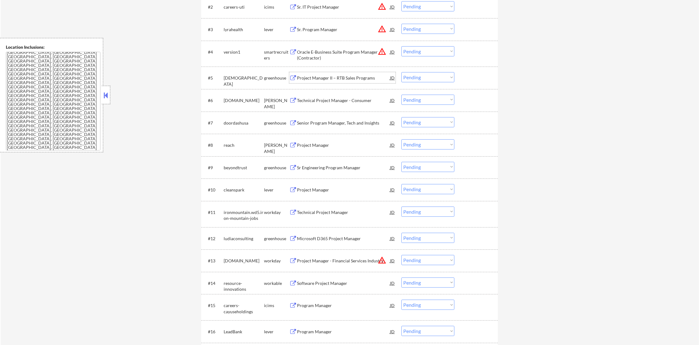
click at [330, 76] on div "Project Manager II – RTB Sales Programs" at bounding box center [343, 78] width 93 height 6
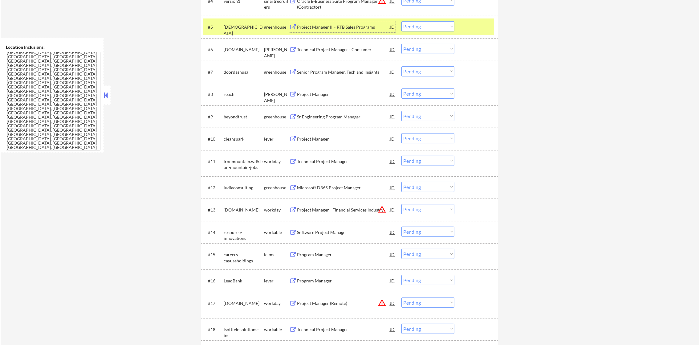
scroll to position [339, 0]
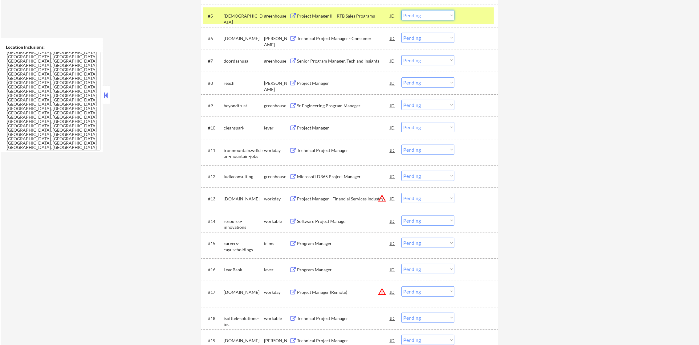
click at [442, 18] on select "Choose an option... Pending Applied Excluded (Questions) Excluded (Expired) Exc…" at bounding box center [428, 15] width 53 height 10
click at [402, 10] on select "Choose an option... Pending Applied Excluded (Questions) Excluded (Expired) Exc…" at bounding box center [428, 15] width 53 height 10
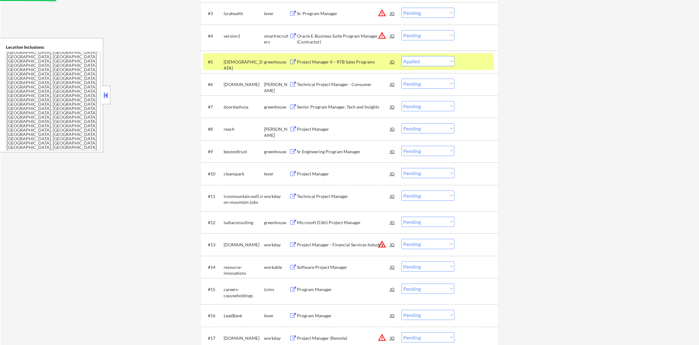
scroll to position [293, 0]
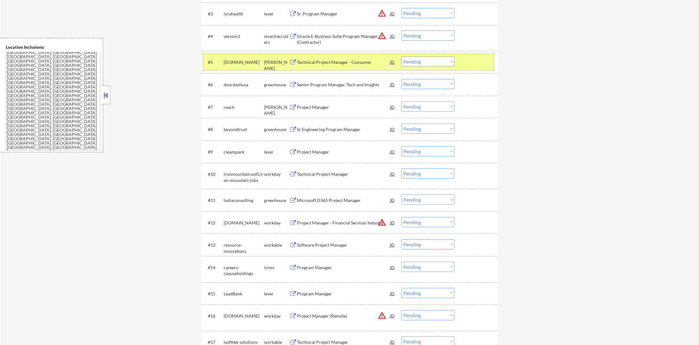
click at [230, 64] on div "kraken.com" at bounding box center [244, 62] width 40 height 6
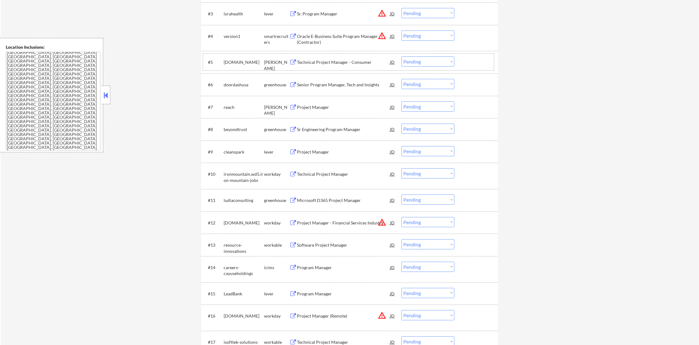
click at [323, 63] on div "Technical Project Manager - Consumer" at bounding box center [343, 62] width 93 height 6
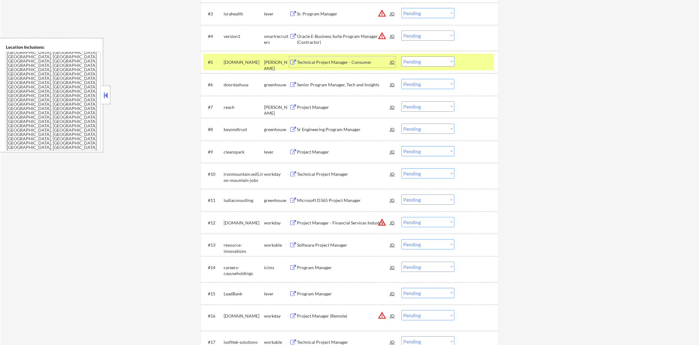
click at [416, 59] on select "Choose an option... Pending Applied Excluded (Questions) Excluded (Expired) Exc…" at bounding box center [428, 61] width 53 height 10
click at [402, 56] on select "Choose an option... Pending Applied Excluded (Questions) Excluded (Expired) Exc…" at bounding box center [428, 61] width 53 height 10
click at [232, 61] on div "kraken.com" at bounding box center [244, 62] width 40 height 6
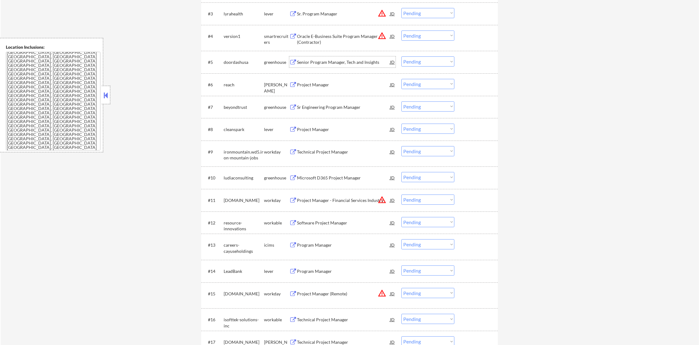
click at [328, 65] on div "Senior Program Manager, Tech and Insights" at bounding box center [343, 62] width 93 height 6
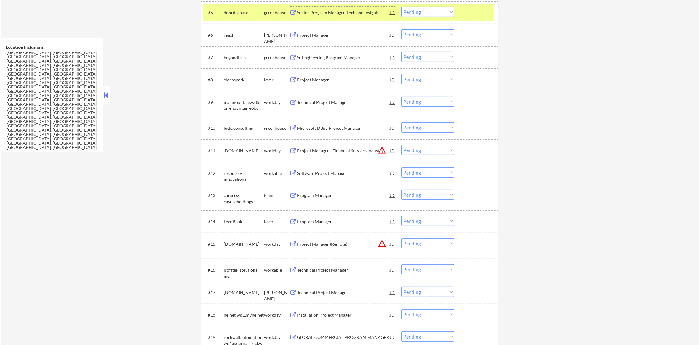
scroll to position [339, 0]
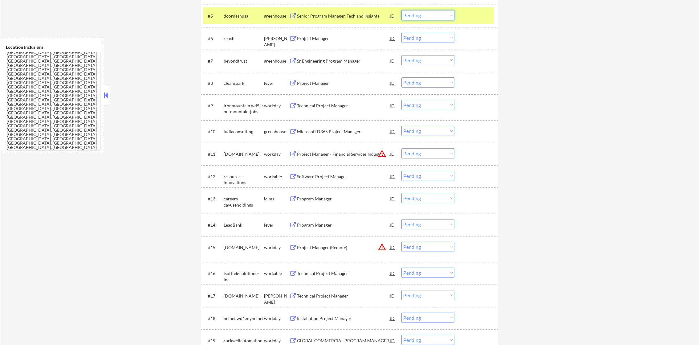
click at [425, 15] on select "Choose an option... Pending Applied Excluded (Questions) Excluded (Expired) Exc…" at bounding box center [428, 15] width 53 height 10
click at [402, 10] on select "Choose an option... Pending Applied Excluded (Questions) Excluded (Expired) Exc…" at bounding box center [428, 15] width 53 height 10
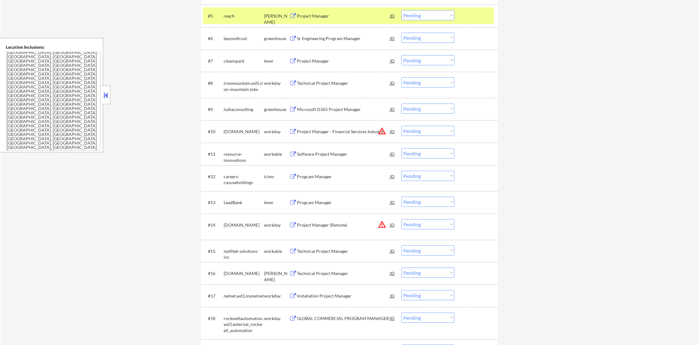
click at [219, 14] on div "#5 reach ashby Project Manager JD warning_amber Choose an option... Pending App…" at bounding box center [348, 15] width 291 height 17
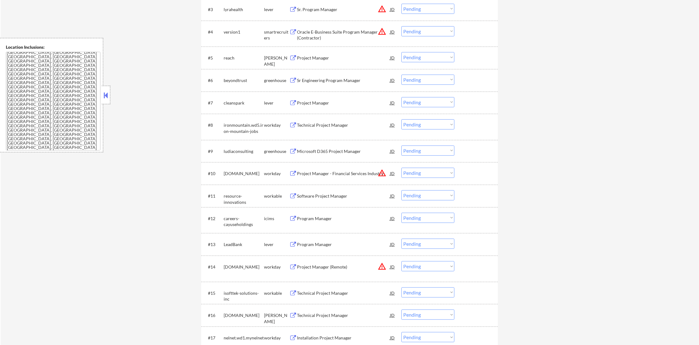
scroll to position [293, 0]
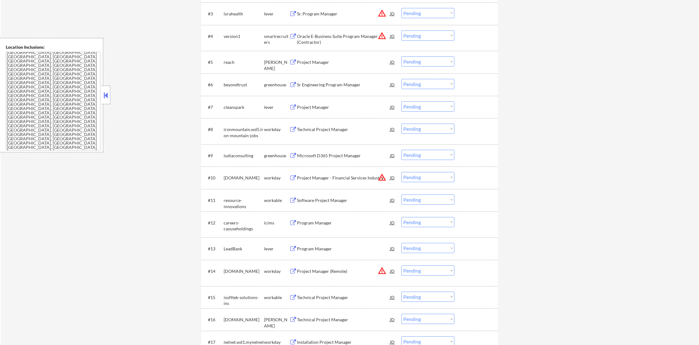
click at [331, 63] on div "Project Manager" at bounding box center [343, 62] width 93 height 6
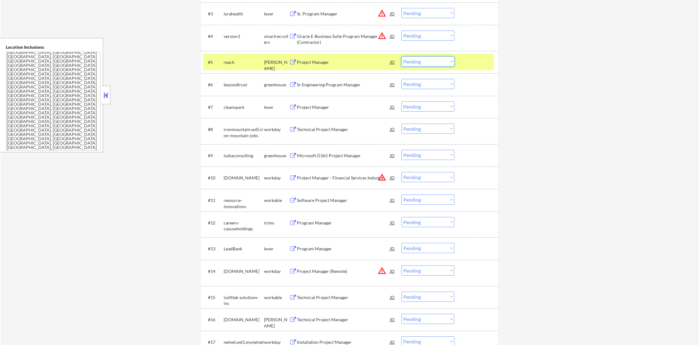
click at [418, 64] on select "Choose an option... Pending Applied Excluded (Questions) Excluded (Expired) Exc…" at bounding box center [428, 61] width 53 height 10
click at [402, 56] on select "Choose an option... Pending Applied Excluded (Questions) Excluded (Expired) Exc…" at bounding box center [428, 61] width 53 height 10
click at [240, 64] on div "reach" at bounding box center [244, 62] width 40 height 6
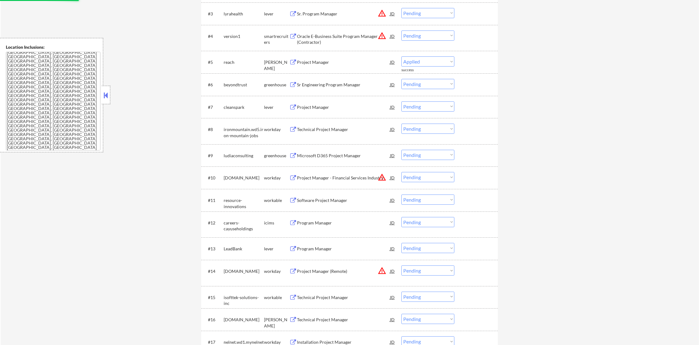
select select ""pending""
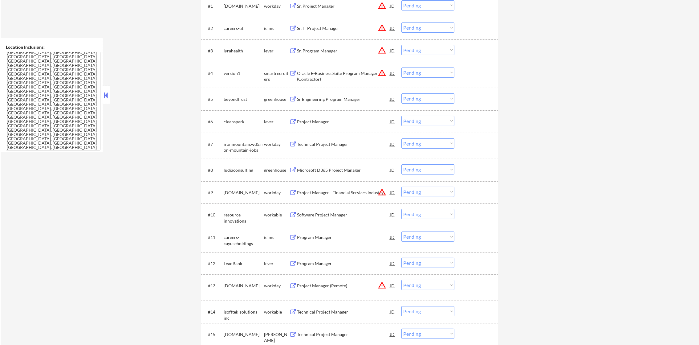
scroll to position [262, 0]
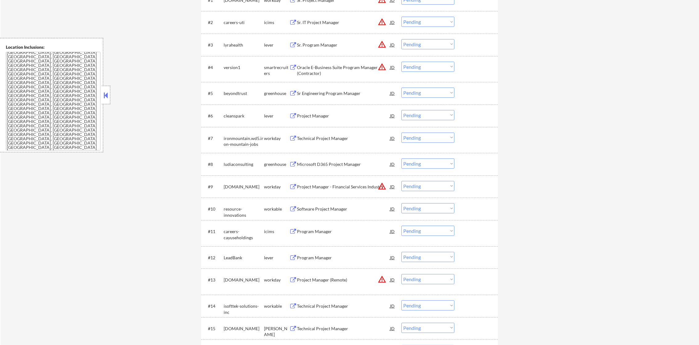
click at [326, 89] on div "Sr Engineering Program Manager" at bounding box center [343, 93] width 93 height 11
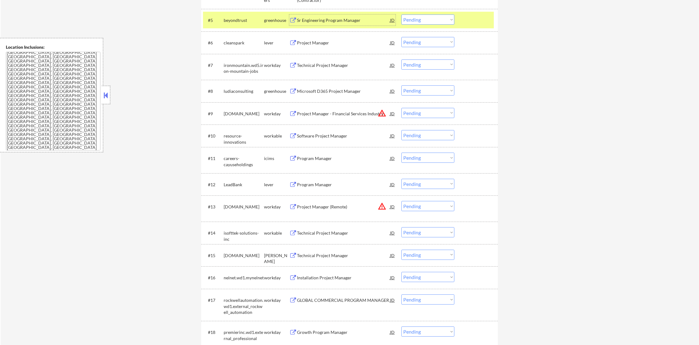
scroll to position [339, 0]
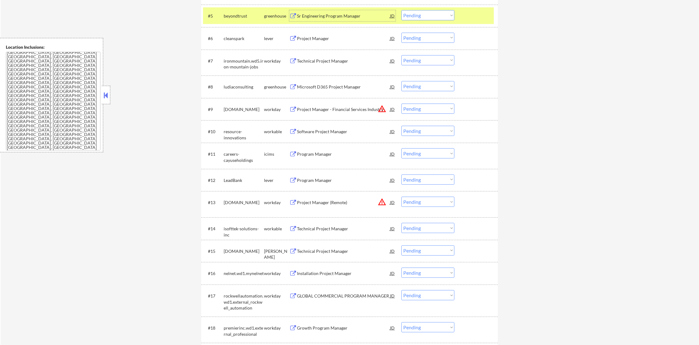
click at [232, 16] on div "beyondtrust" at bounding box center [244, 16] width 40 height 6
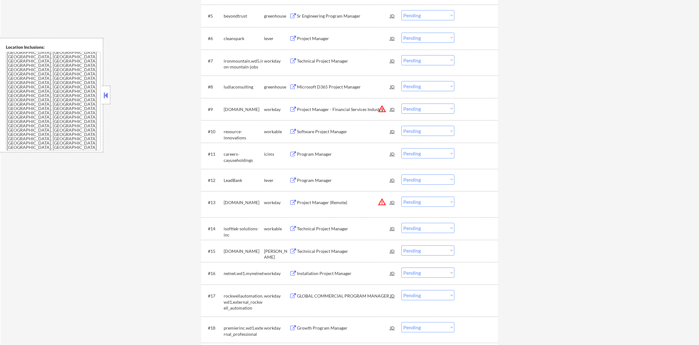
scroll to position [354, 0]
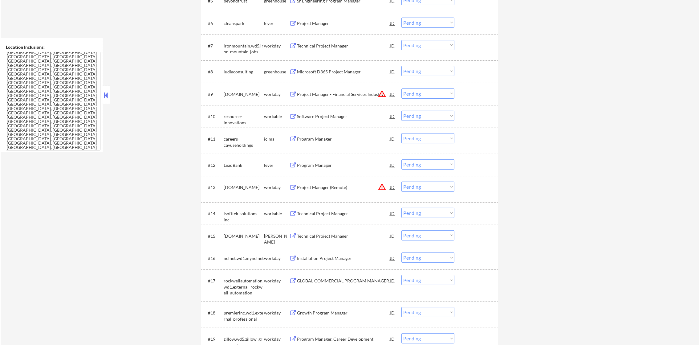
click at [317, 21] on div "Project Manager" at bounding box center [343, 23] width 93 height 6
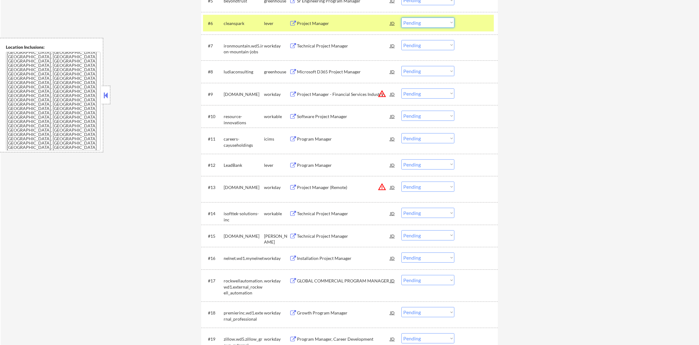
click at [436, 24] on select "Choose an option... Pending Applied Excluded (Questions) Excluded (Expired) Exc…" at bounding box center [428, 23] width 53 height 10
click at [402, 18] on select "Choose an option... Pending Applied Excluded (Questions) Excluded (Expired) Exc…" at bounding box center [428, 23] width 53 height 10
click at [238, 13] on div "#6 cleanspark lever Project Manager JD warning_amber Choose an option... Pendin…" at bounding box center [349, 23] width 297 height 23
click at [236, 19] on div "cleanspark" at bounding box center [244, 23] width 40 height 11
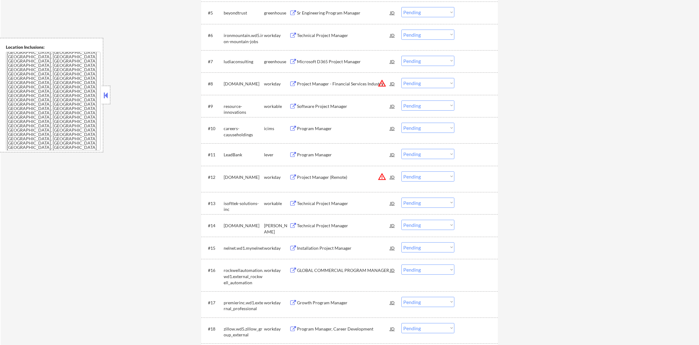
scroll to position [339, 0]
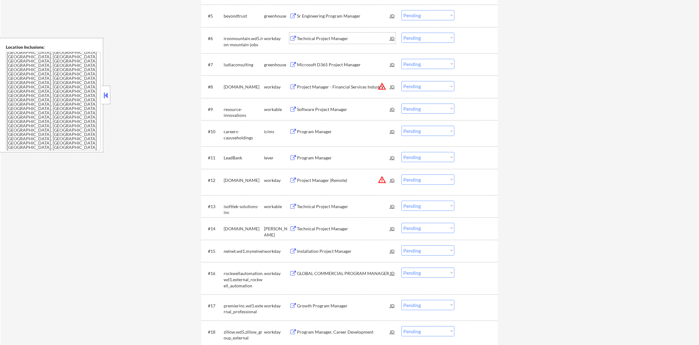
click at [326, 39] on div "Technical Project Manager" at bounding box center [343, 38] width 93 height 6
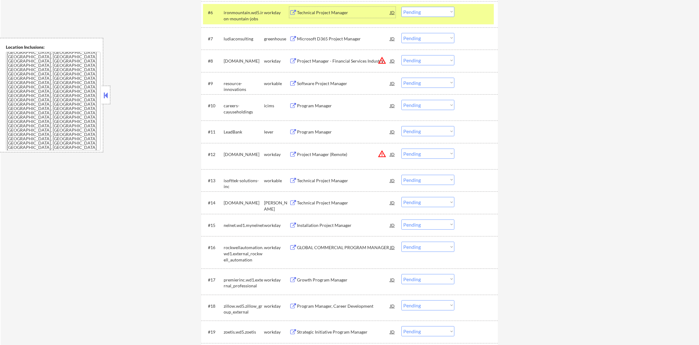
scroll to position [370, 0]
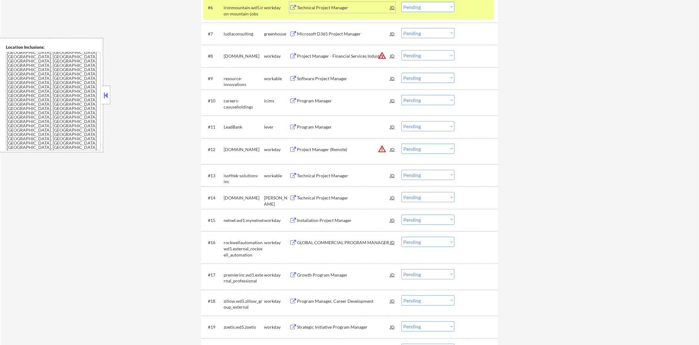
click at [438, 7] on select "Choose an option... Pending Applied Excluded (Questions) Excluded (Expired) Exc…" at bounding box center [428, 7] width 53 height 10
click at [402, 2] on select "Choose an option... Pending Applied Excluded (Questions) Excluded (Expired) Exc…" at bounding box center [428, 7] width 53 height 10
click at [251, 14] on div "ironmountain.wd5.iron-mountain-jobs" at bounding box center [244, 11] width 40 height 12
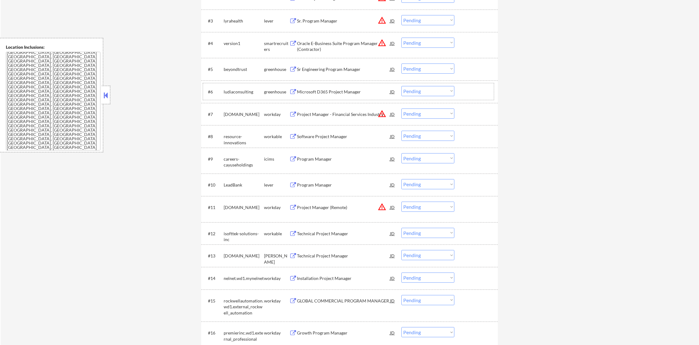
scroll to position [277, 0]
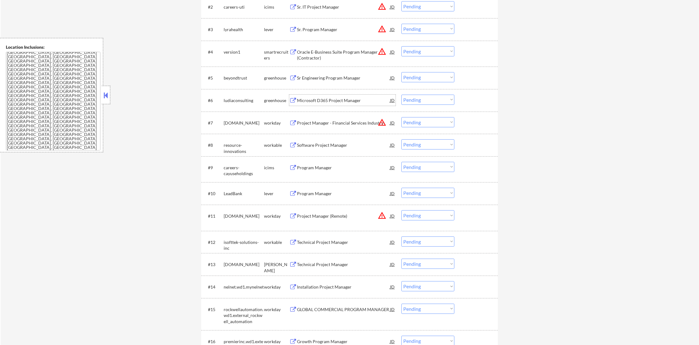
click at [339, 100] on div "Microsoft D365 Project Manager" at bounding box center [343, 100] width 93 height 6
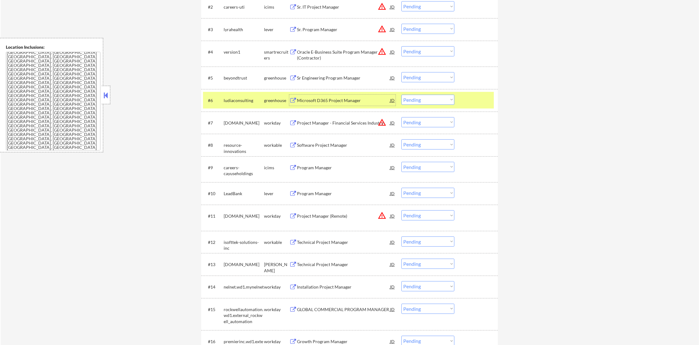
click at [416, 102] on select "Choose an option... Pending Applied Excluded (Questions) Excluded (Expired) Exc…" at bounding box center [428, 100] width 53 height 10
click at [402, 95] on select "Choose an option... Pending Applied Excluded (Questions) Excluded (Expired) Exc…" at bounding box center [428, 100] width 53 height 10
click at [227, 110] on div "#6 ludiaconsulting greenhouse Microsoft D365 Project Manager JD warning_amber C…" at bounding box center [349, 100] width 297 height 23
click at [239, 97] on div "ludiaconsulting" at bounding box center [244, 100] width 40 height 6
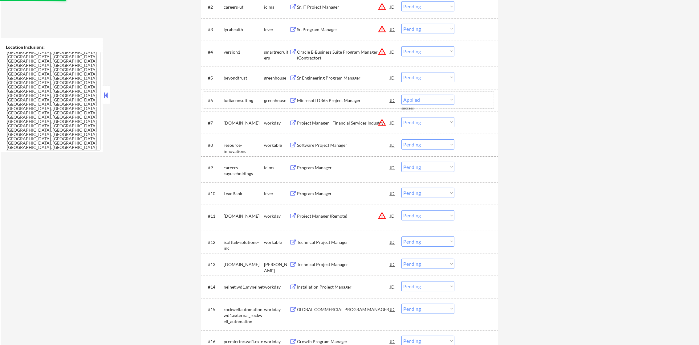
select select ""pending""
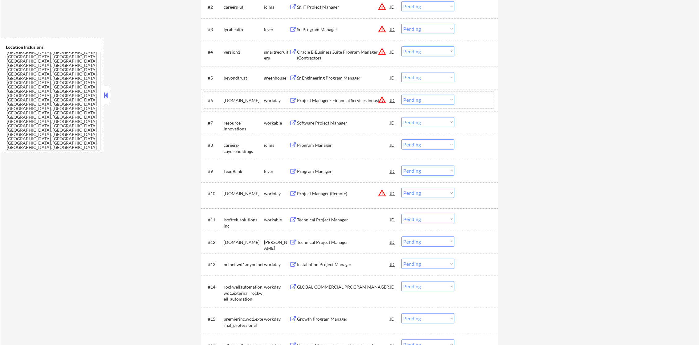
click at [325, 120] on div "Software Project Manager" at bounding box center [343, 123] width 93 height 6
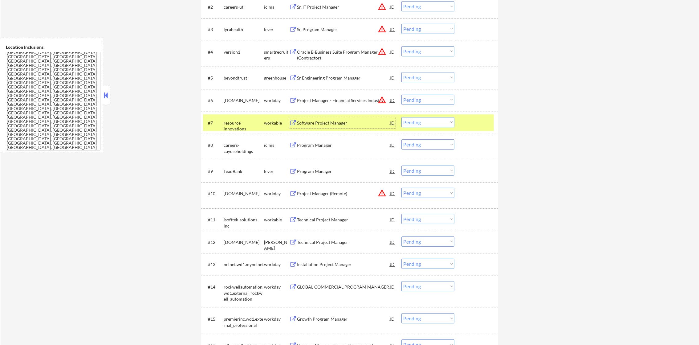
click at [415, 123] on select "Choose an option... Pending Applied Excluded (Questions) Excluded (Expired) Exc…" at bounding box center [428, 122] width 53 height 10
click at [402, 117] on select "Choose an option... Pending Applied Excluded (Questions) Excluded (Expired) Exc…" at bounding box center [428, 122] width 53 height 10
click at [228, 126] on div "resource-innovations" at bounding box center [244, 122] width 40 height 11
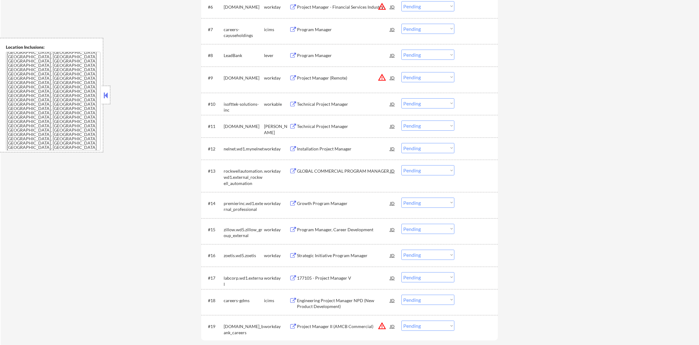
scroll to position [370, 0]
click at [315, 28] on div "Program Manager" at bounding box center [343, 30] width 93 height 6
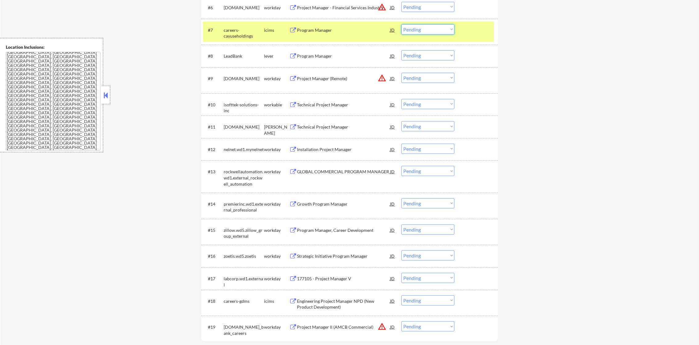
click at [416, 31] on select "Choose an option... Pending Applied Excluded (Questions) Excluded (Expired) Exc…" at bounding box center [428, 29] width 53 height 10
click at [402, 24] on select "Choose an option... Pending Applied Excluded (Questions) Excluded (Expired) Exc…" at bounding box center [428, 29] width 53 height 10
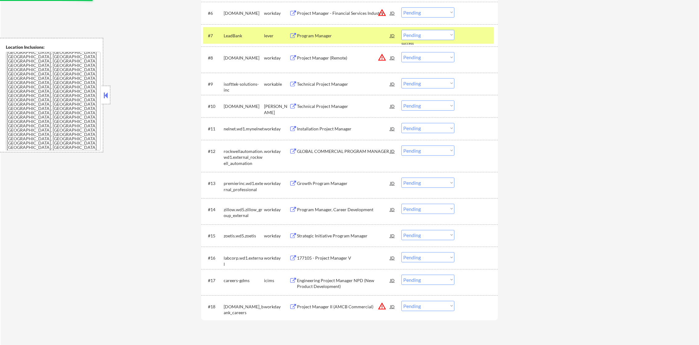
scroll to position [354, 0]
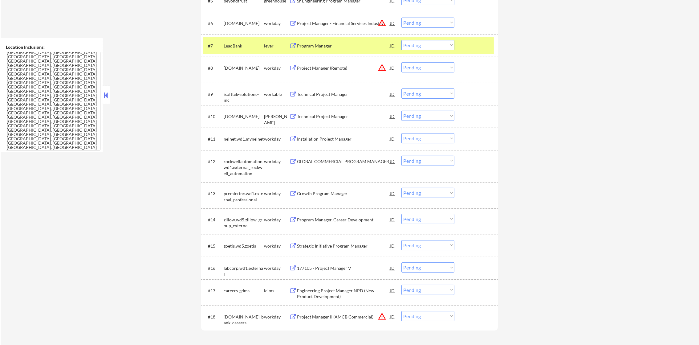
click at [238, 39] on div "#7 LeadBank lever Program Manager JD warning_amber Choose an option... Pending …" at bounding box center [348, 45] width 291 height 17
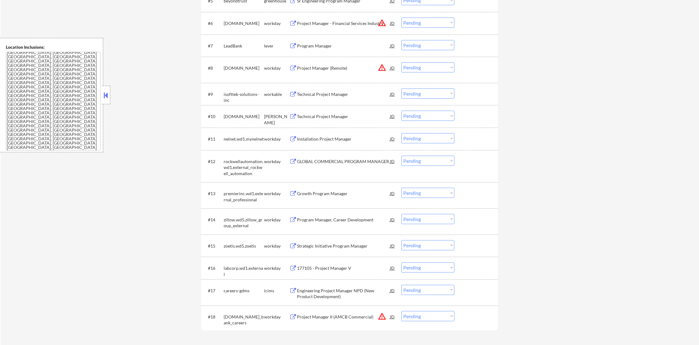
click at [316, 46] on div "Program Manager" at bounding box center [343, 46] width 93 height 6
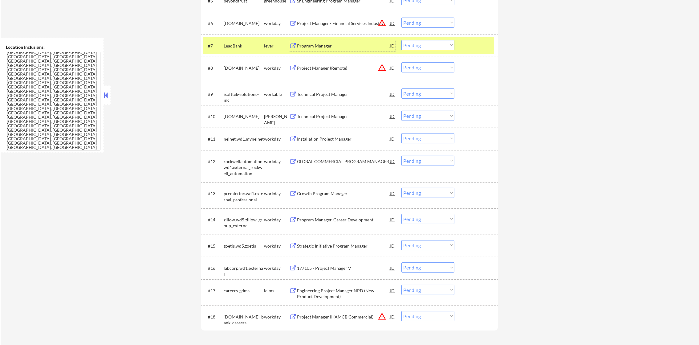
click at [421, 46] on select "Choose an option... Pending Applied Excluded (Questions) Excluded (Expired) Exc…" at bounding box center [428, 45] width 53 height 10
click at [402, 40] on select "Choose an option... Pending Applied Excluded (Questions) Excluded (Expired) Exc…" at bounding box center [428, 45] width 53 height 10
click at [241, 35] on div "#7 LeadBank lever Program Manager JD warning_amber Choose an option... Pending …" at bounding box center [349, 46] width 297 height 23
click at [238, 41] on div "LeadBank" at bounding box center [244, 45] width 40 height 11
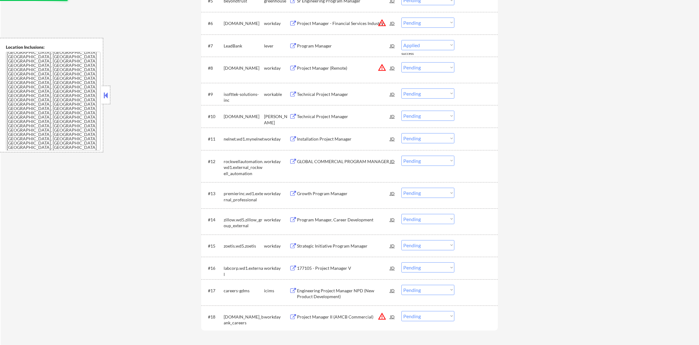
select select ""pending""
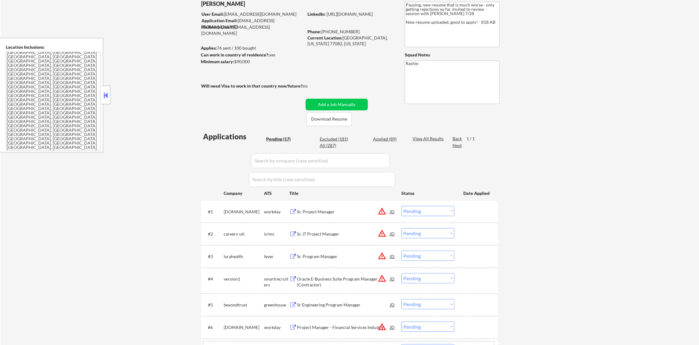
scroll to position [0, 0]
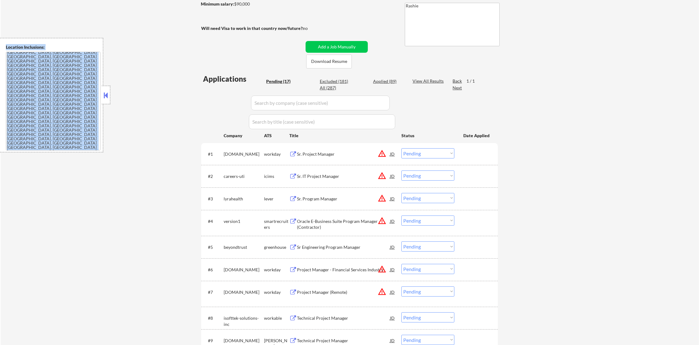
drag, startPoint x: 696, startPoint y: 76, endPoint x: 706, endPoint y: 115, distance: 41.0
click at [699, 162] on html "← Return to /applysquad Mailslurp Inbox Job Search Builder Ayodele Oluwaniyi Us…" at bounding box center [349, 64] width 699 height 345
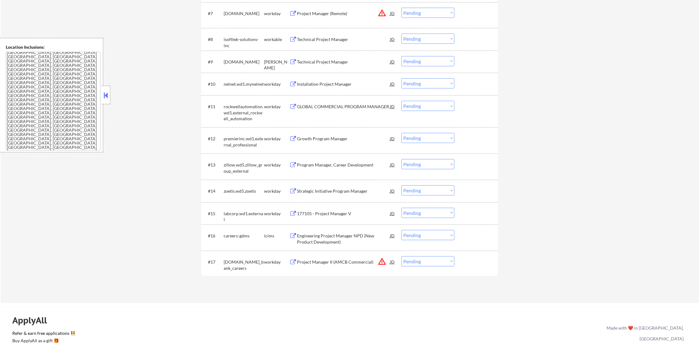
scroll to position [334, 0]
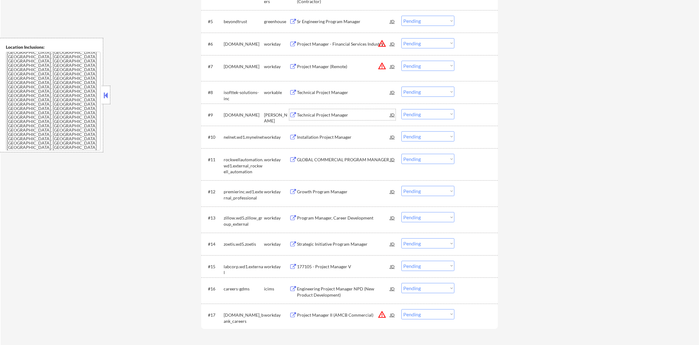
click at [335, 112] on div "Technical Project Manager" at bounding box center [343, 115] width 93 height 6
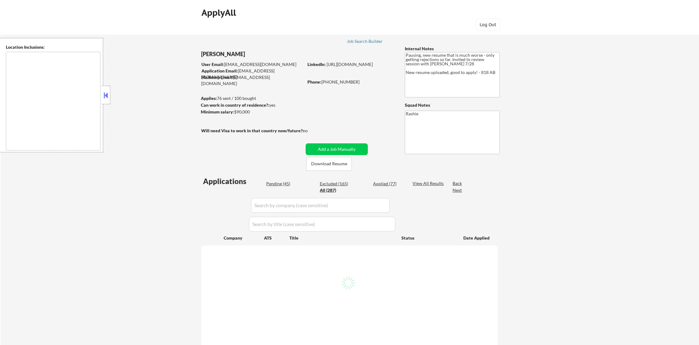
click at [267, 206] on input "input" at bounding box center [320, 205] width 139 height 15
paste input "careers-carenethealthcare"
type input "careers-carenethealthcare"
click at [155, 183] on div "← Return to /applysquad Mailslurp Inbox Job Search Builder Ayodele Oluwaniyi Us…" at bounding box center [350, 316] width 699 height 582
type textarea "Houston, TX Bellaire, TX West University Place, TX Southside Place, TX Hunters …"
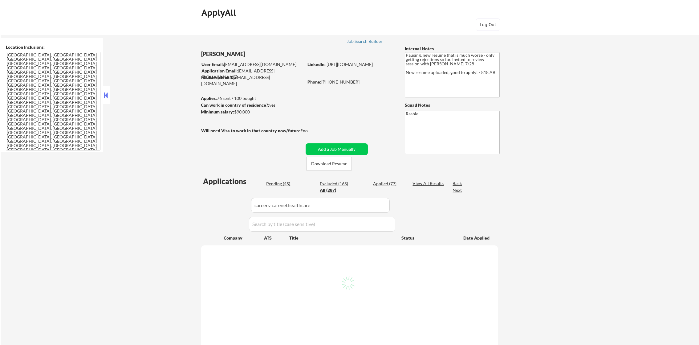
select select ""applied""
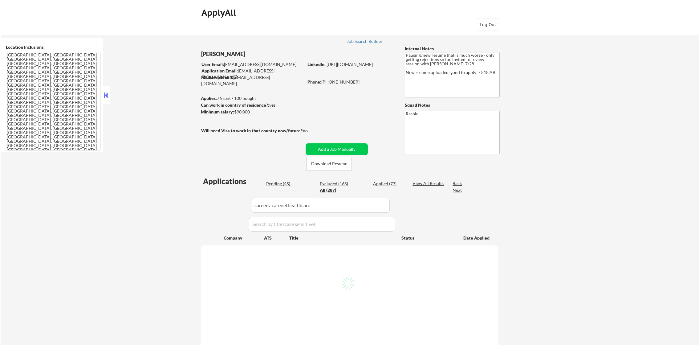
select select ""applied""
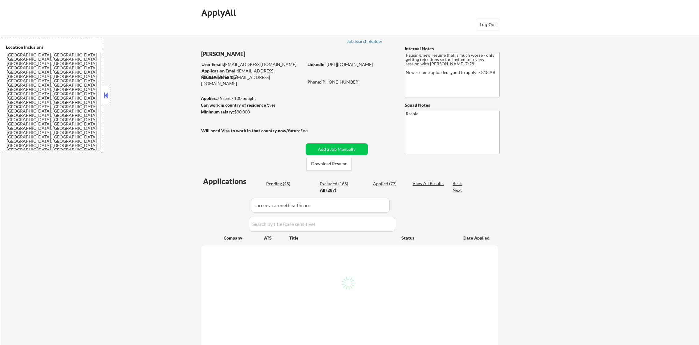
select select ""applied""
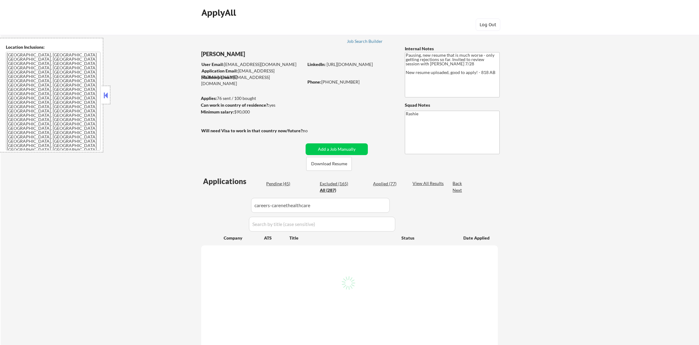
select select ""applied""
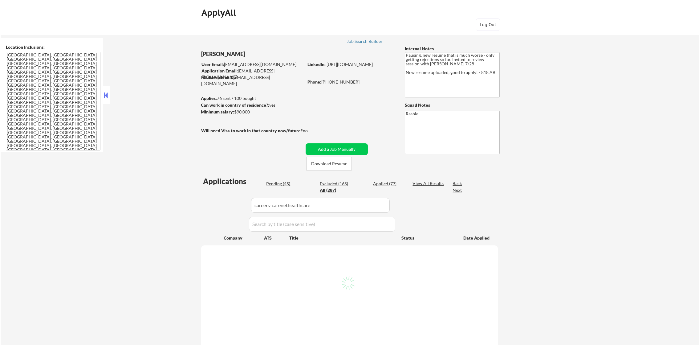
select select ""applied""
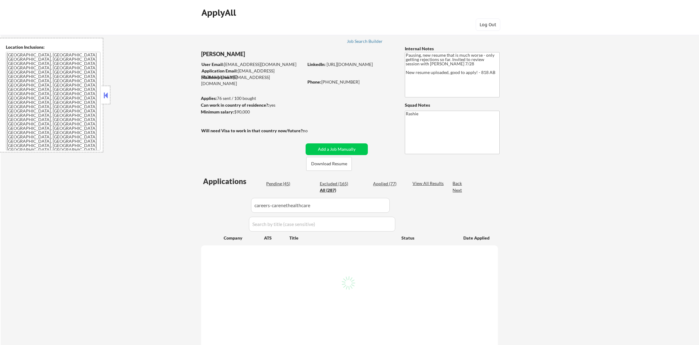
select select ""applied""
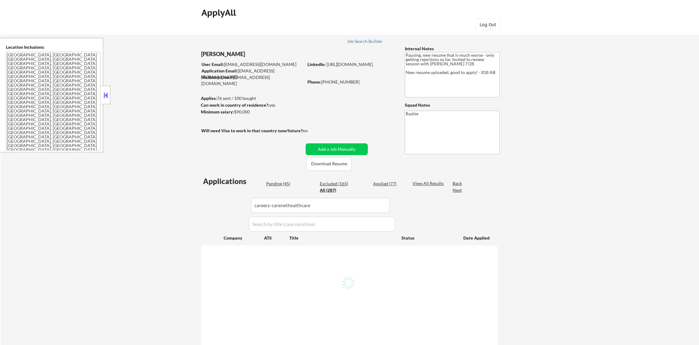
select select ""applied""
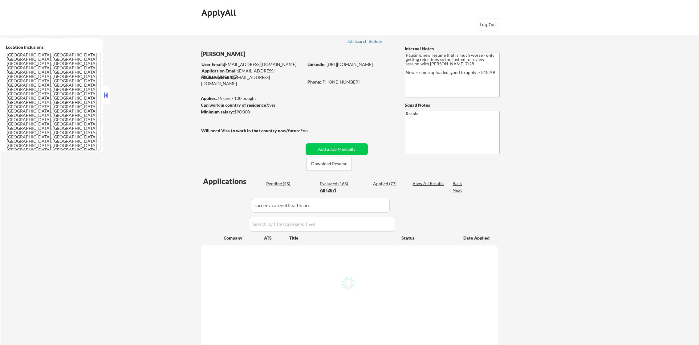
select select ""applied""
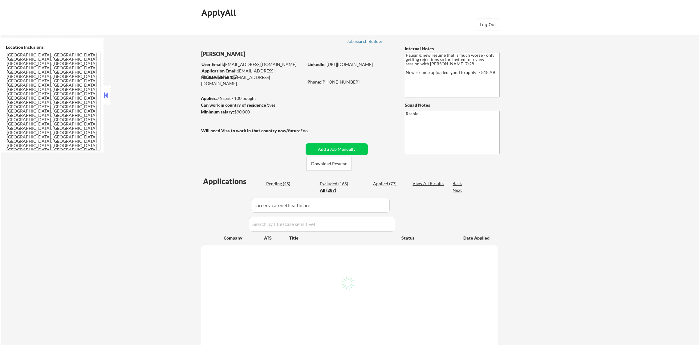
select select ""applied""
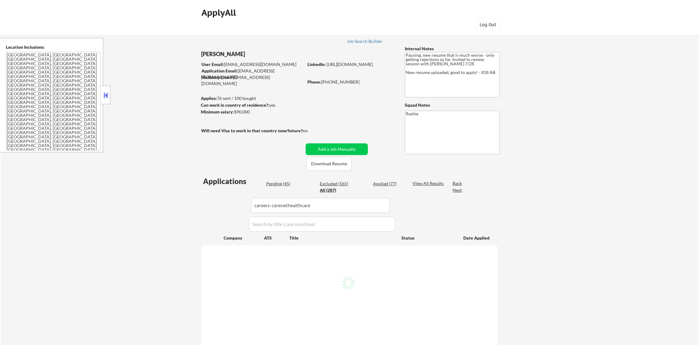
select select ""applied""
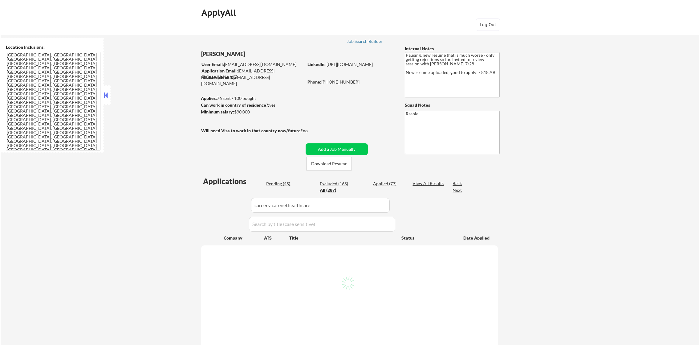
select select ""applied""
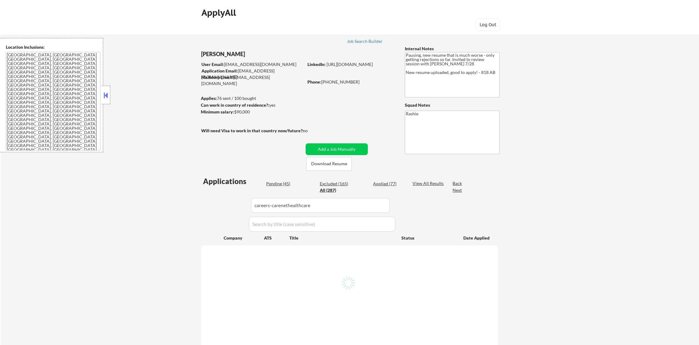
select select ""applied""
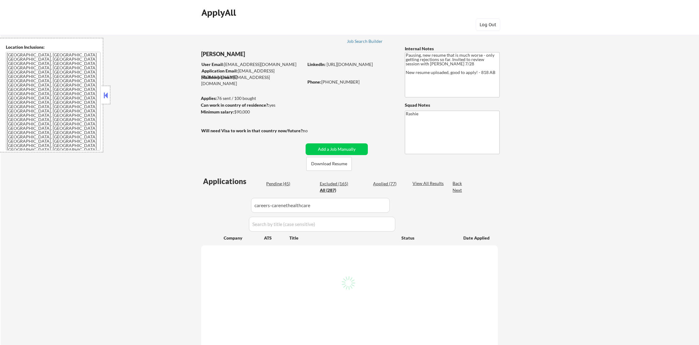
select select ""applied""
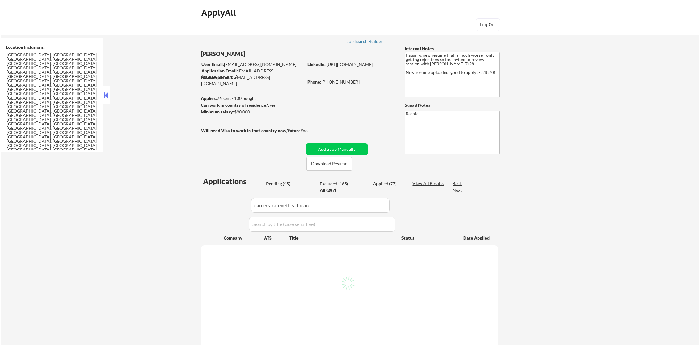
select select ""applied""
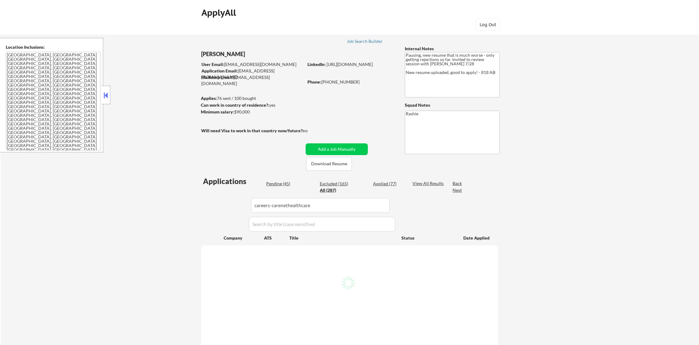
select select ""applied""
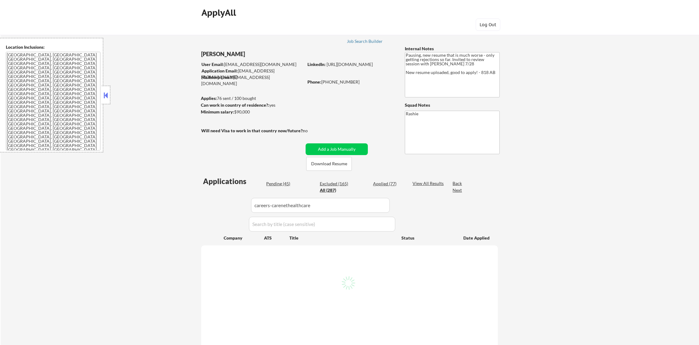
select select ""applied""
select select ""excluded__expired_""
select select ""excluded__salary_""
select select ""excluded""
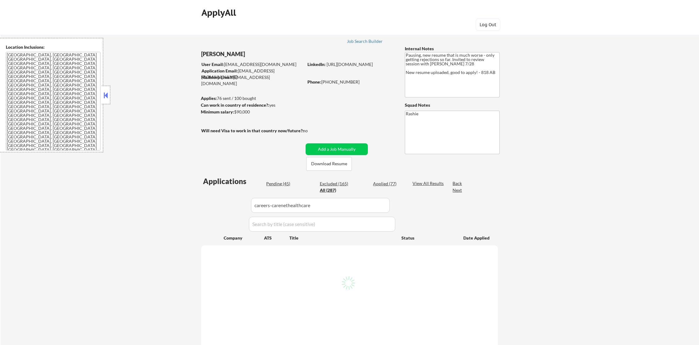
select select ""excluded__salary_""
select select ""excluded""
select select ""excluded__location_""
select select ""excluded__expired_""
select select ""excluded""
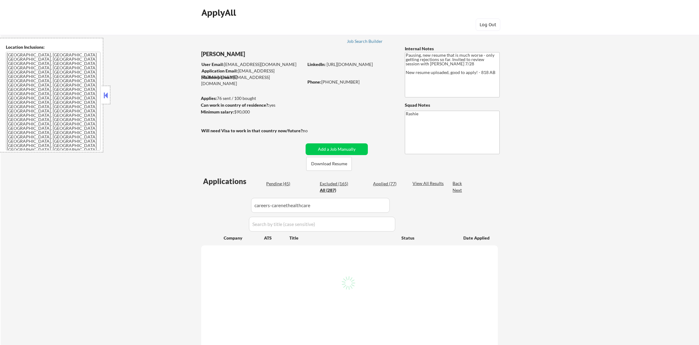
select select ""excluded__location_""
select select ""excluded__expired_""
select select ""excluded__location_""
select select ""excluded__bad_match_""
select select ""excluded__location_""
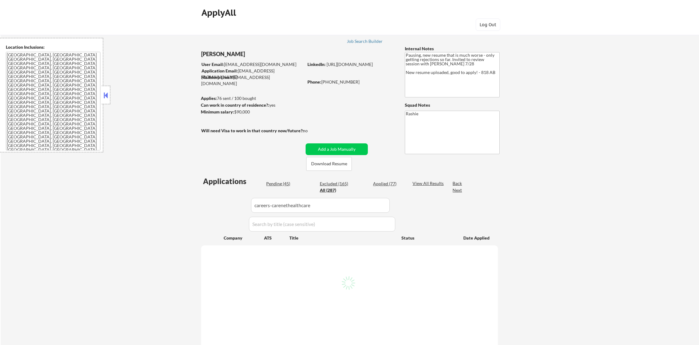
select select ""excluded__expired_""
select select ""excluded""
select select ""excluded__location_""
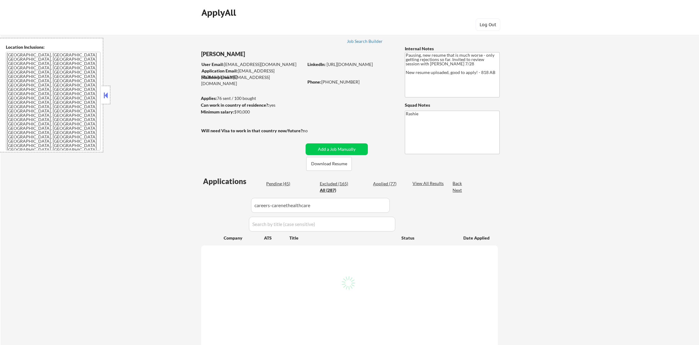
select select ""excluded""
select select ""excluded__location_""
select select ""excluded__expired_""
select select ""pending""
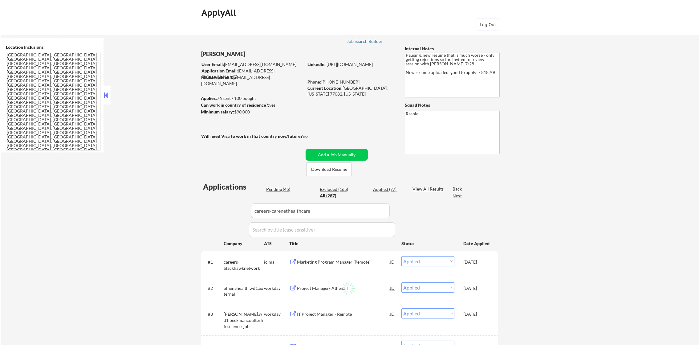
select select ""pending""
